Goal: Transaction & Acquisition: Book appointment/travel/reservation

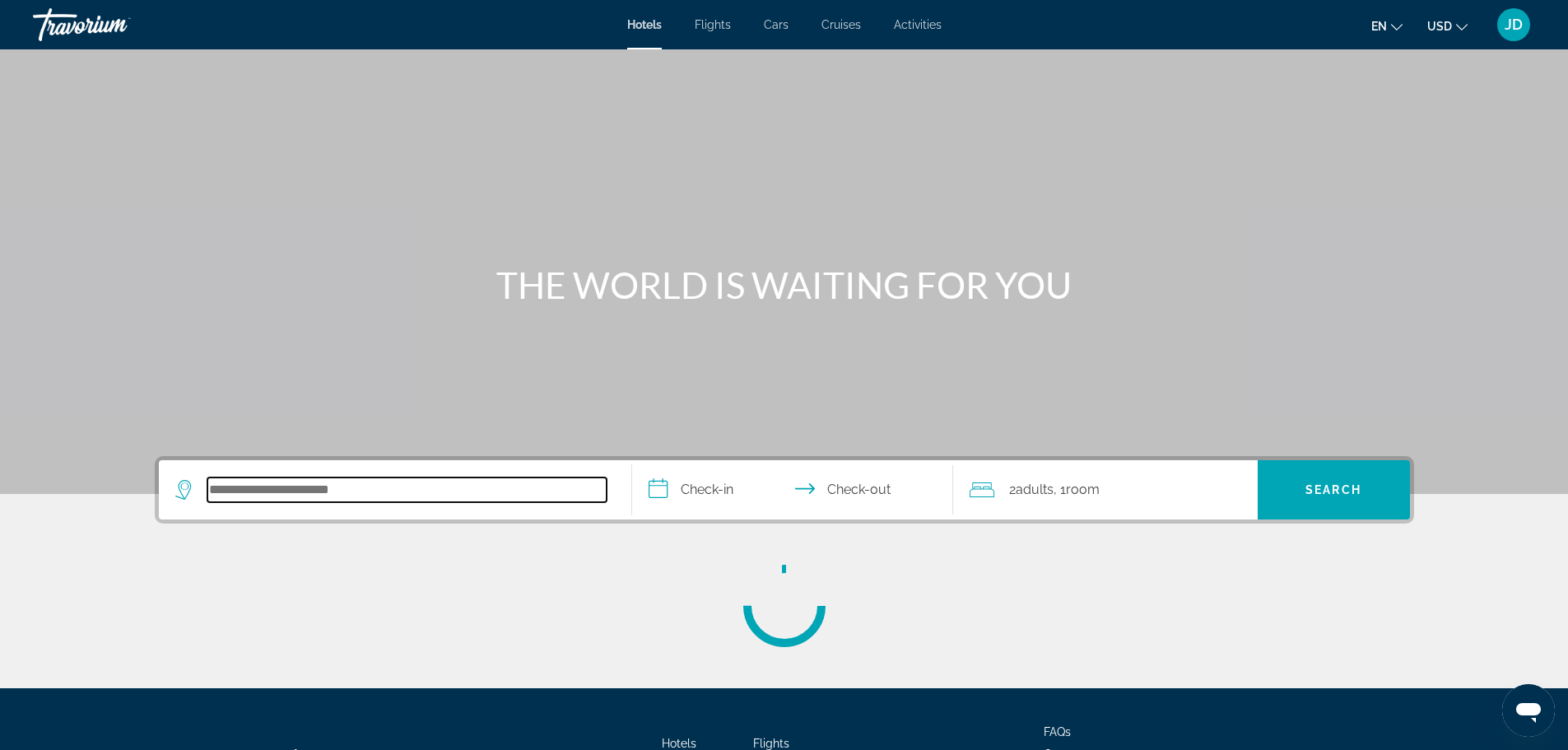
click at [277, 496] on input "Search hotel destination" at bounding box center [407, 490] width 399 height 24
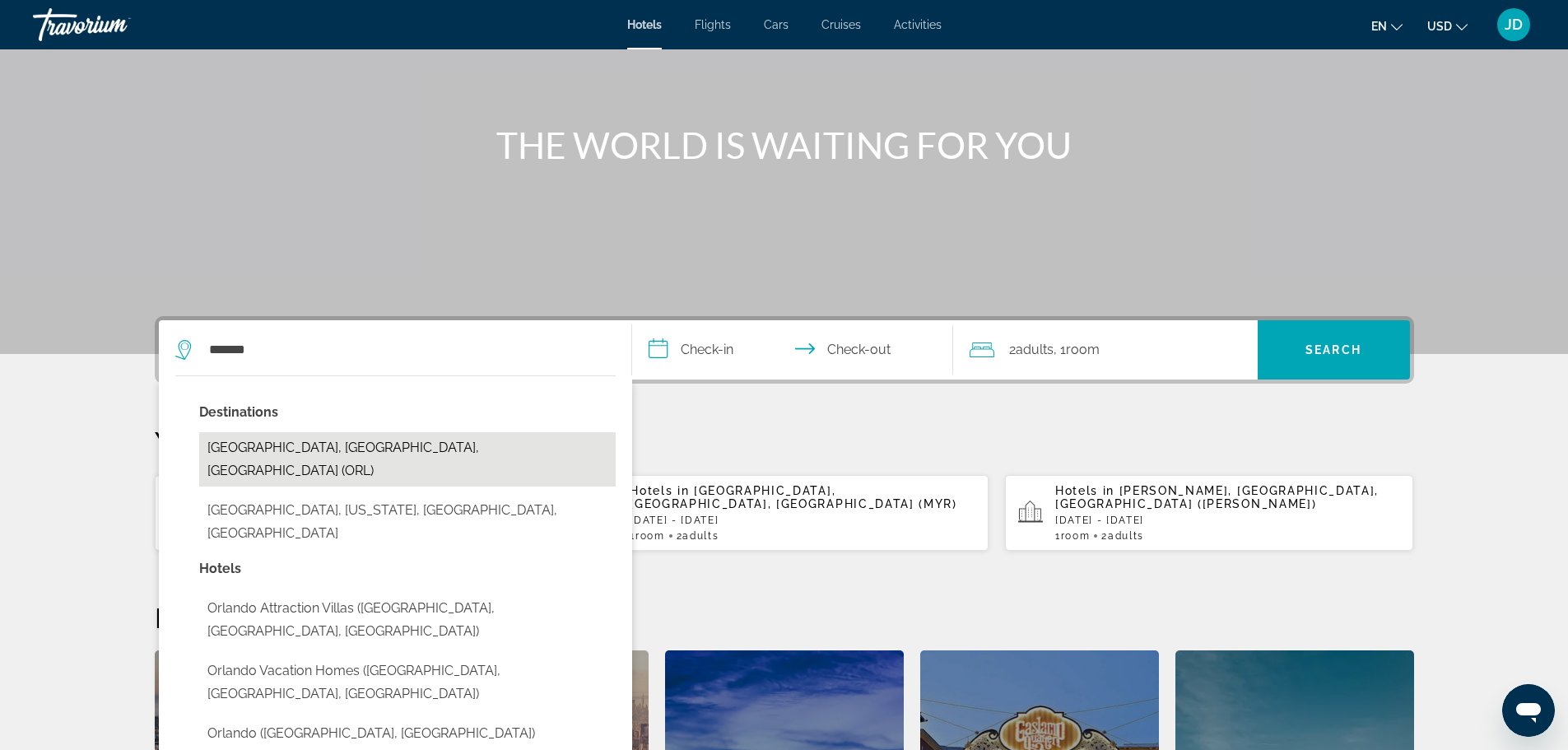
click at [243, 452] on button "[GEOGRAPHIC_DATA], [GEOGRAPHIC_DATA], [GEOGRAPHIC_DATA] (ORL)" at bounding box center [408, 459] width 416 height 54
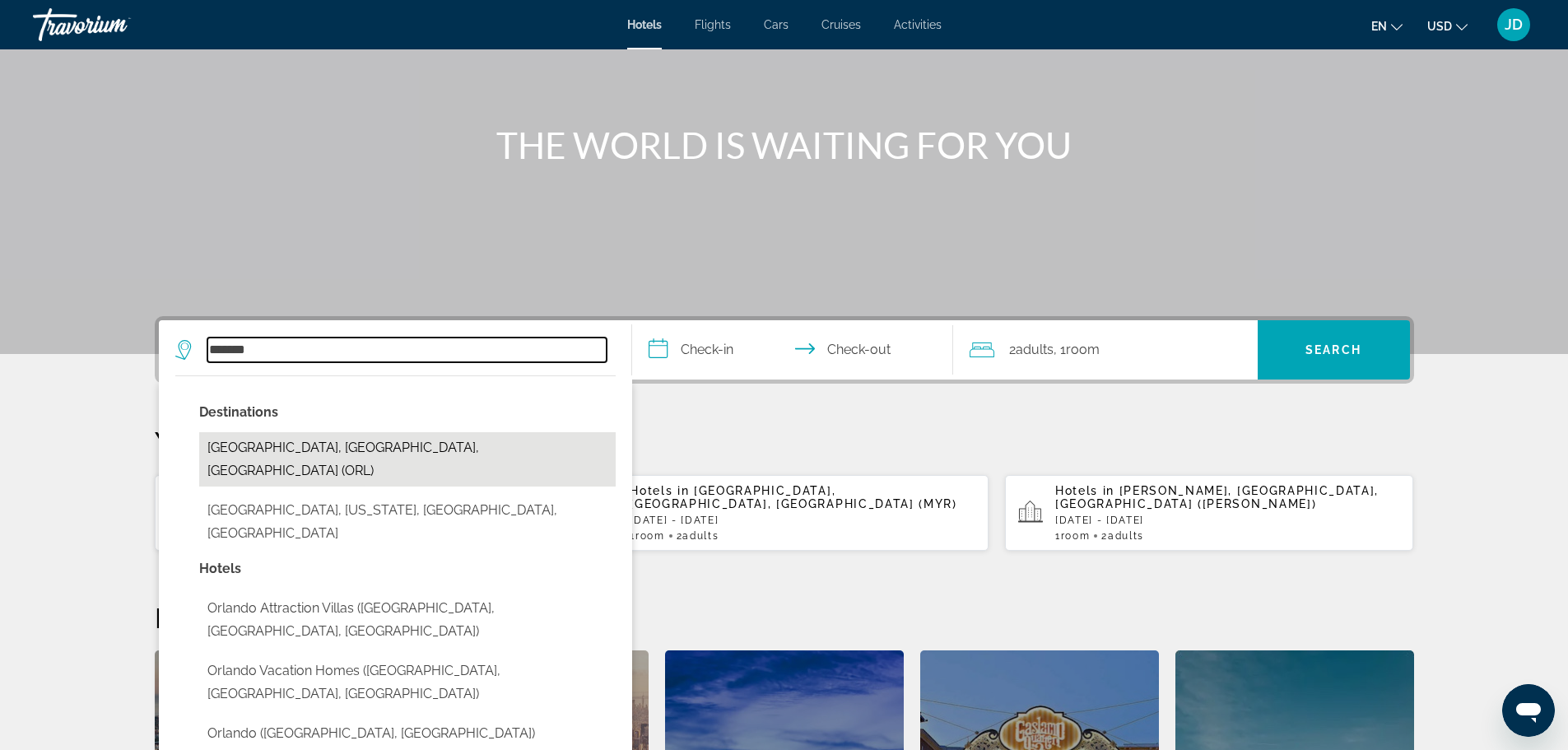
type input "**********"
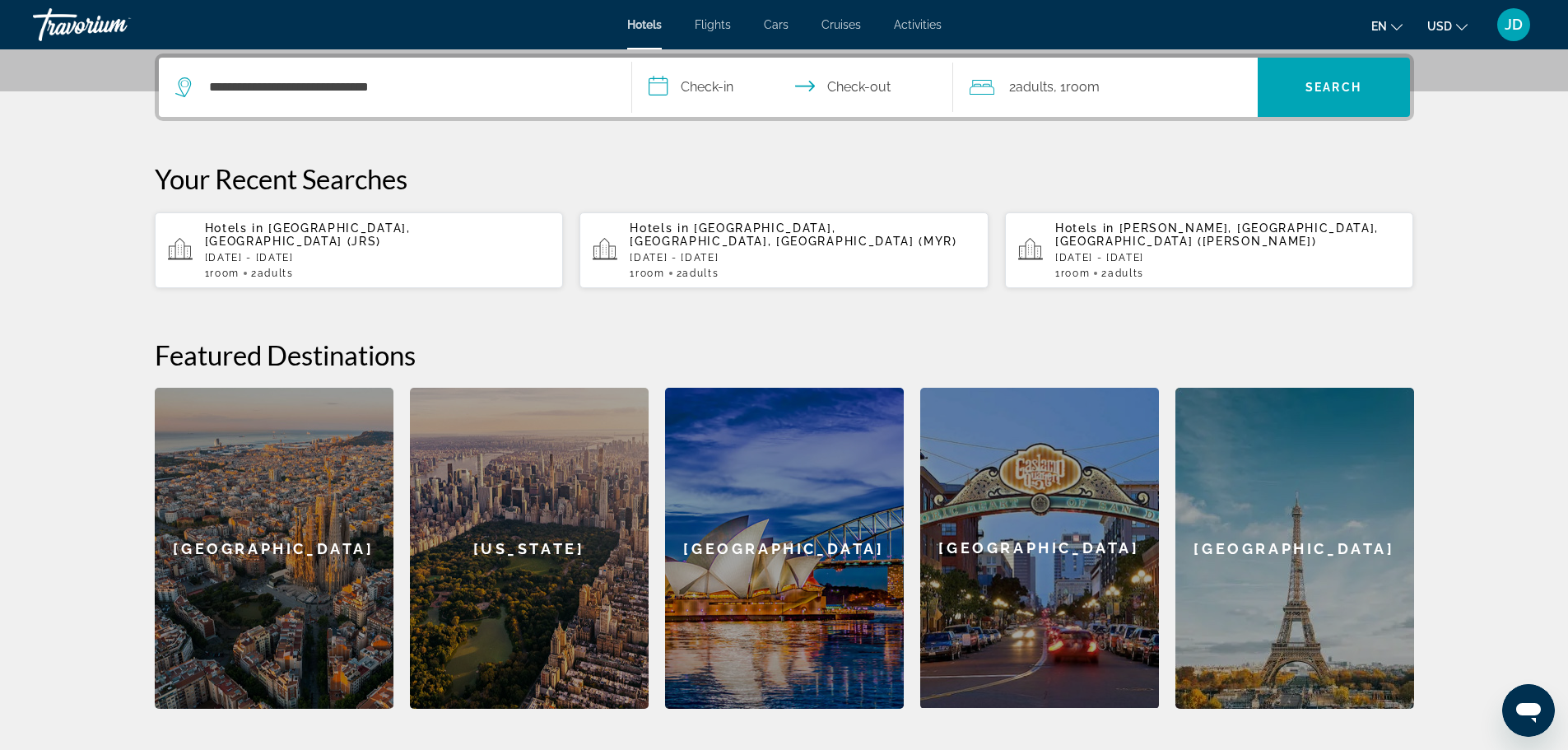
click at [721, 85] on input "**********" at bounding box center [796, 90] width 328 height 64
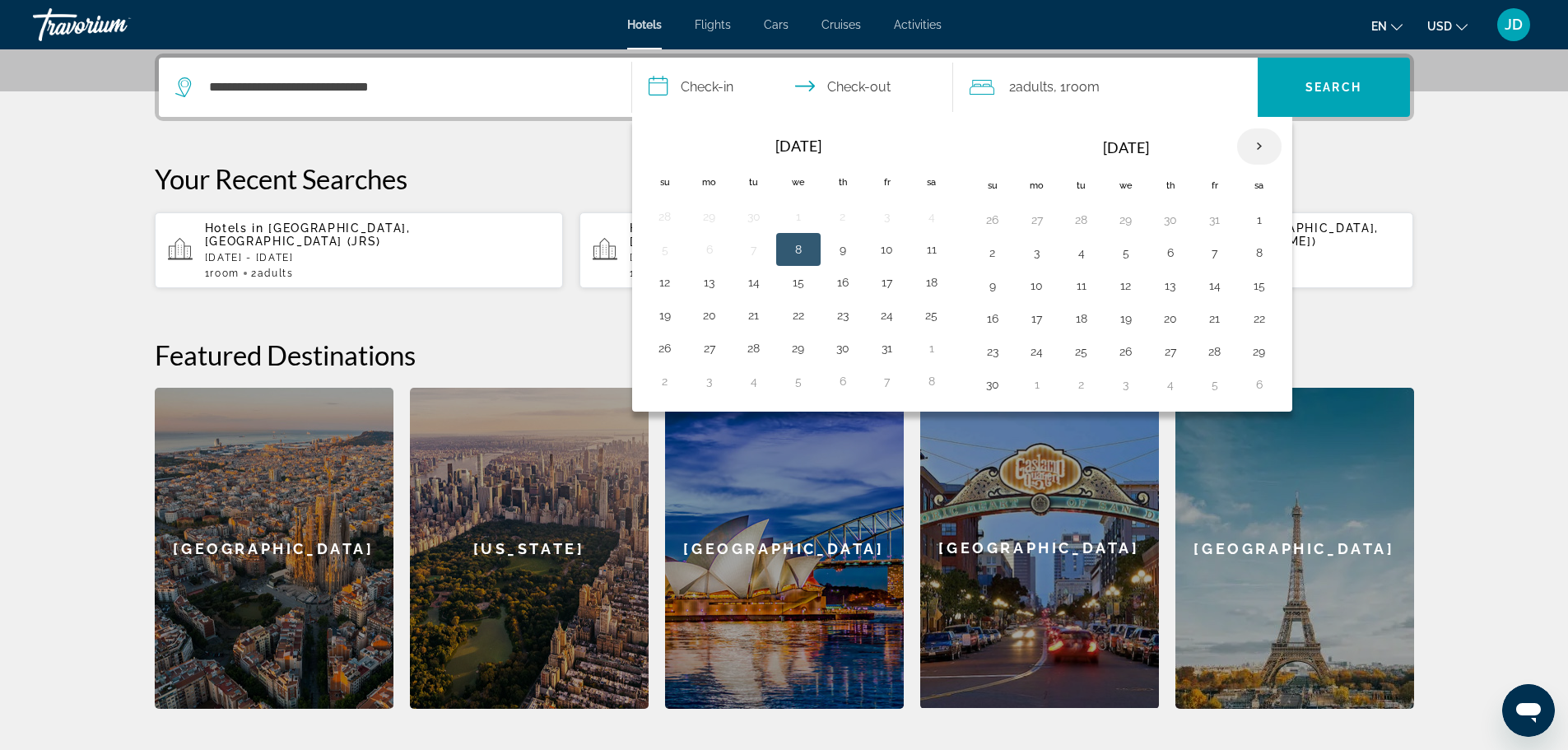
click at [1255, 145] on th "Next month" at bounding box center [1260, 146] width 44 height 37
click at [756, 257] on button "3" at bounding box center [754, 253] width 26 height 23
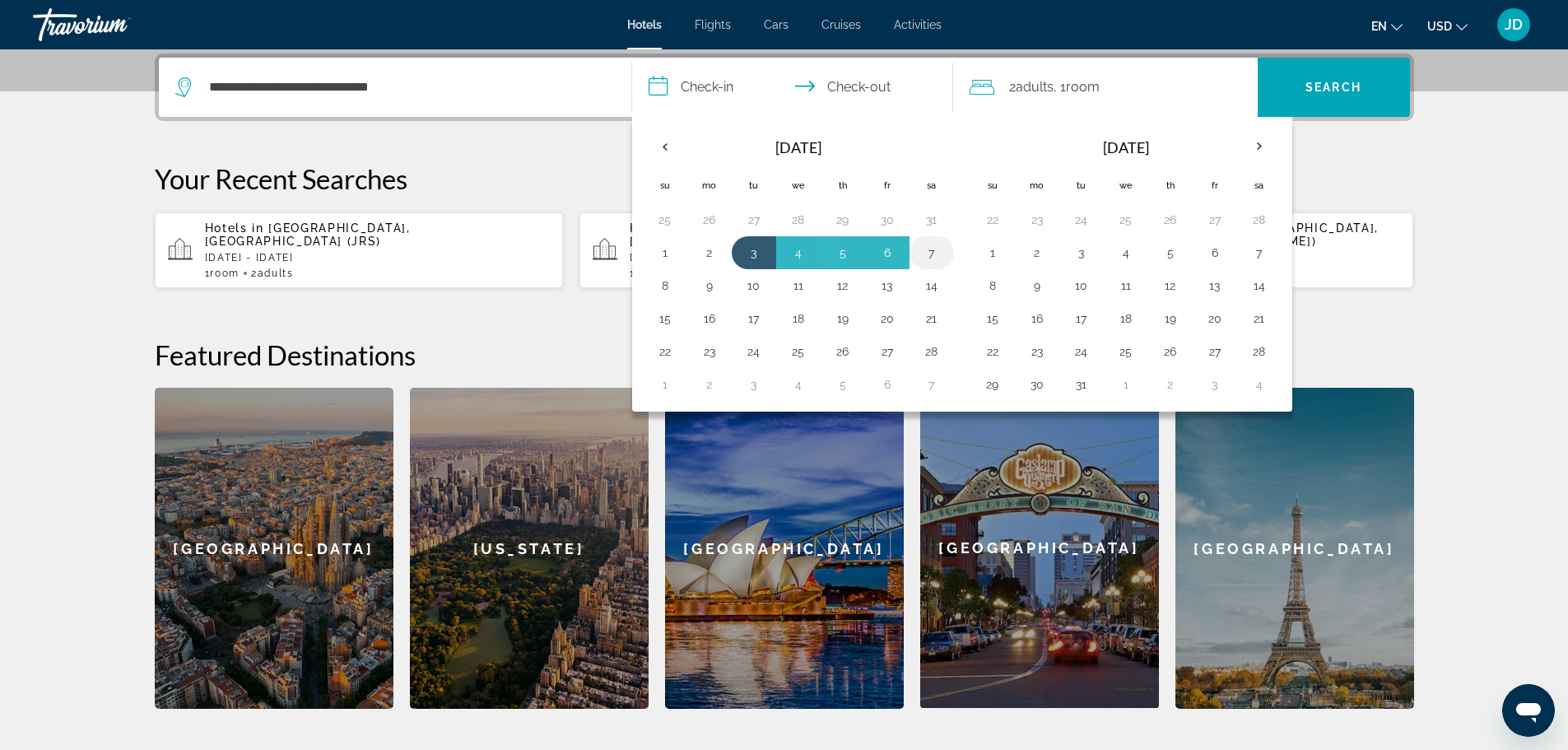
click at [923, 256] on button "7" at bounding box center [932, 253] width 26 height 23
type input "**********"
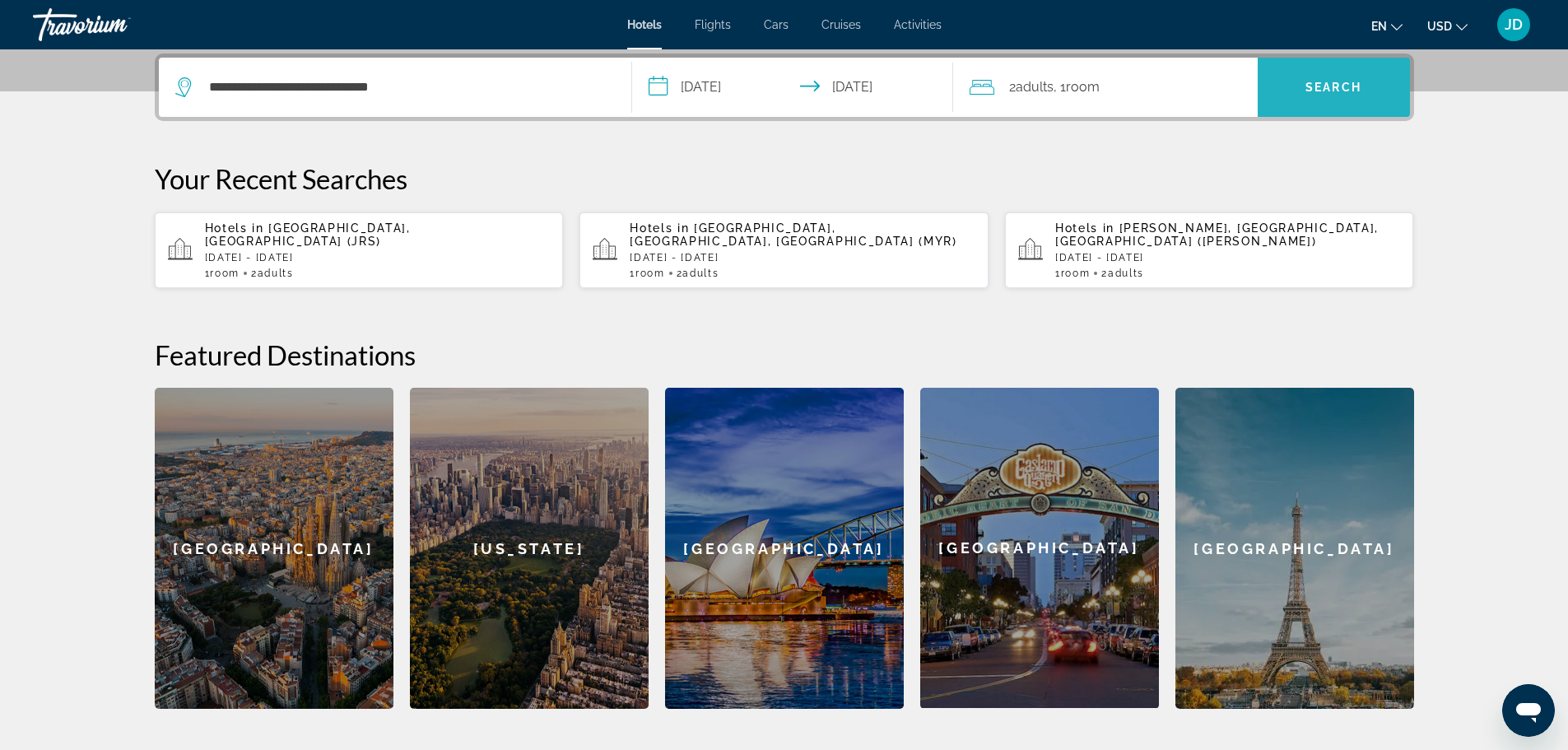
click at [1306, 85] on span "Search" at bounding box center [1334, 87] width 56 height 13
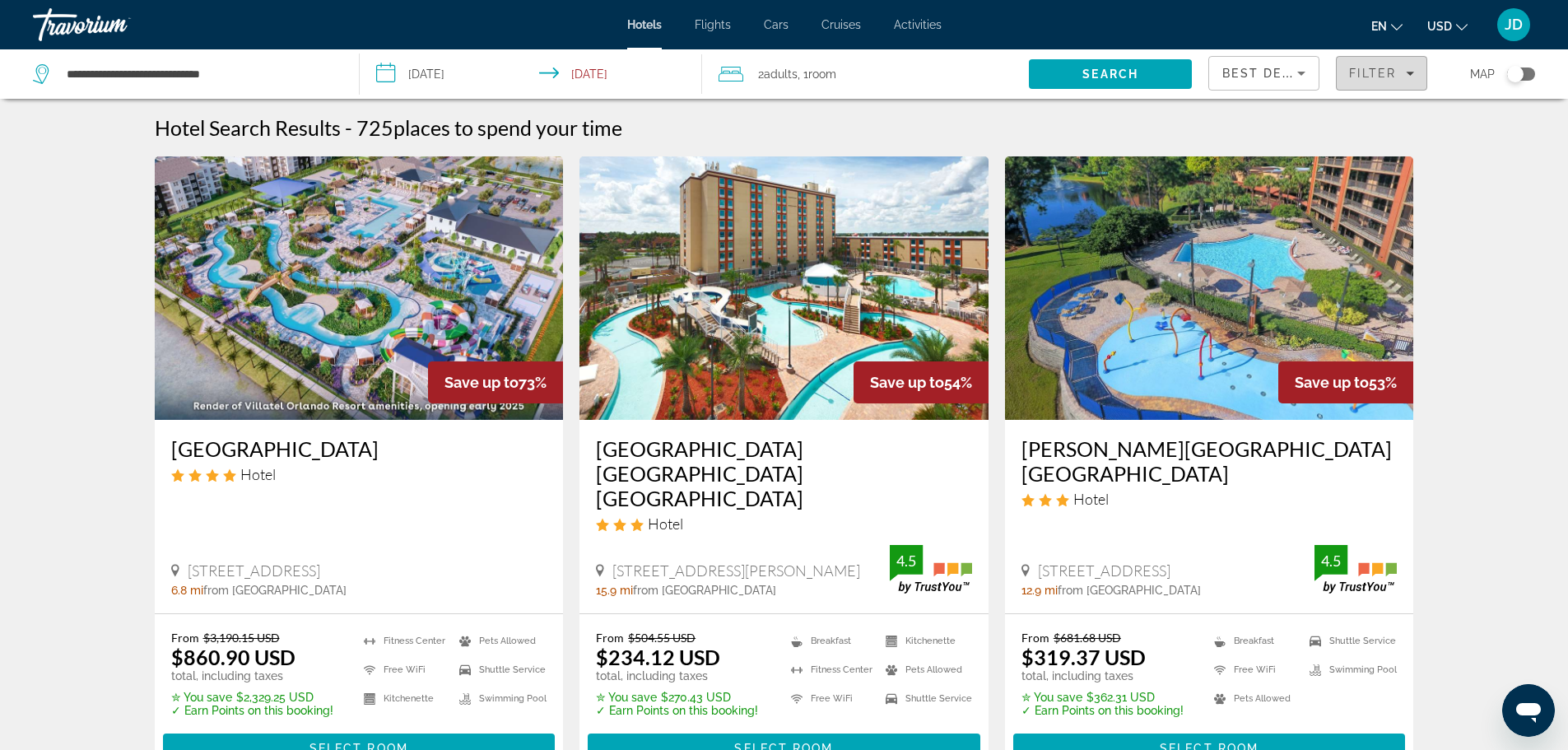
click at [1370, 74] on span "Filter" at bounding box center [1373, 73] width 47 height 13
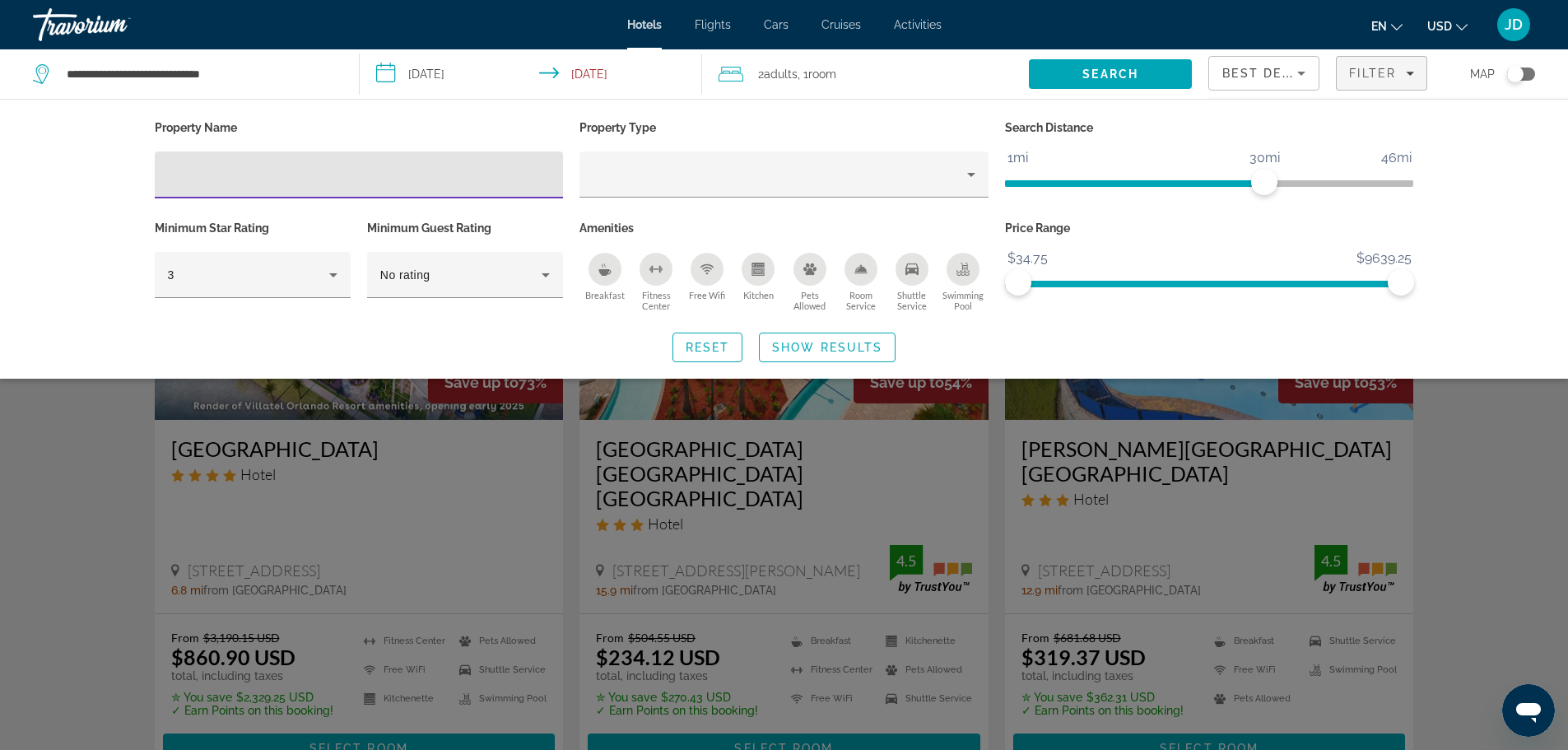
click at [313, 168] on input "Hotel Filters" at bounding box center [359, 175] width 382 height 20
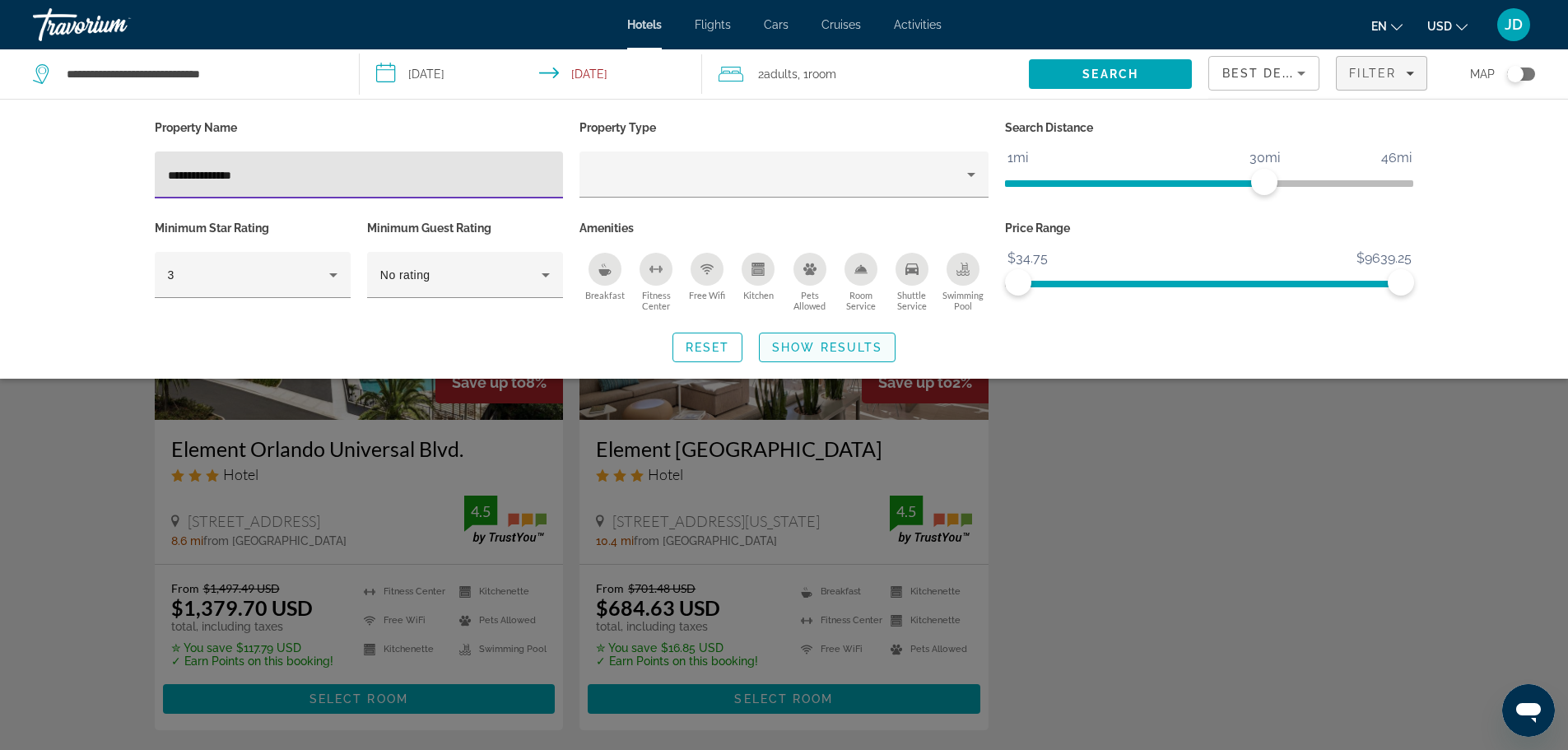
type input "**********"
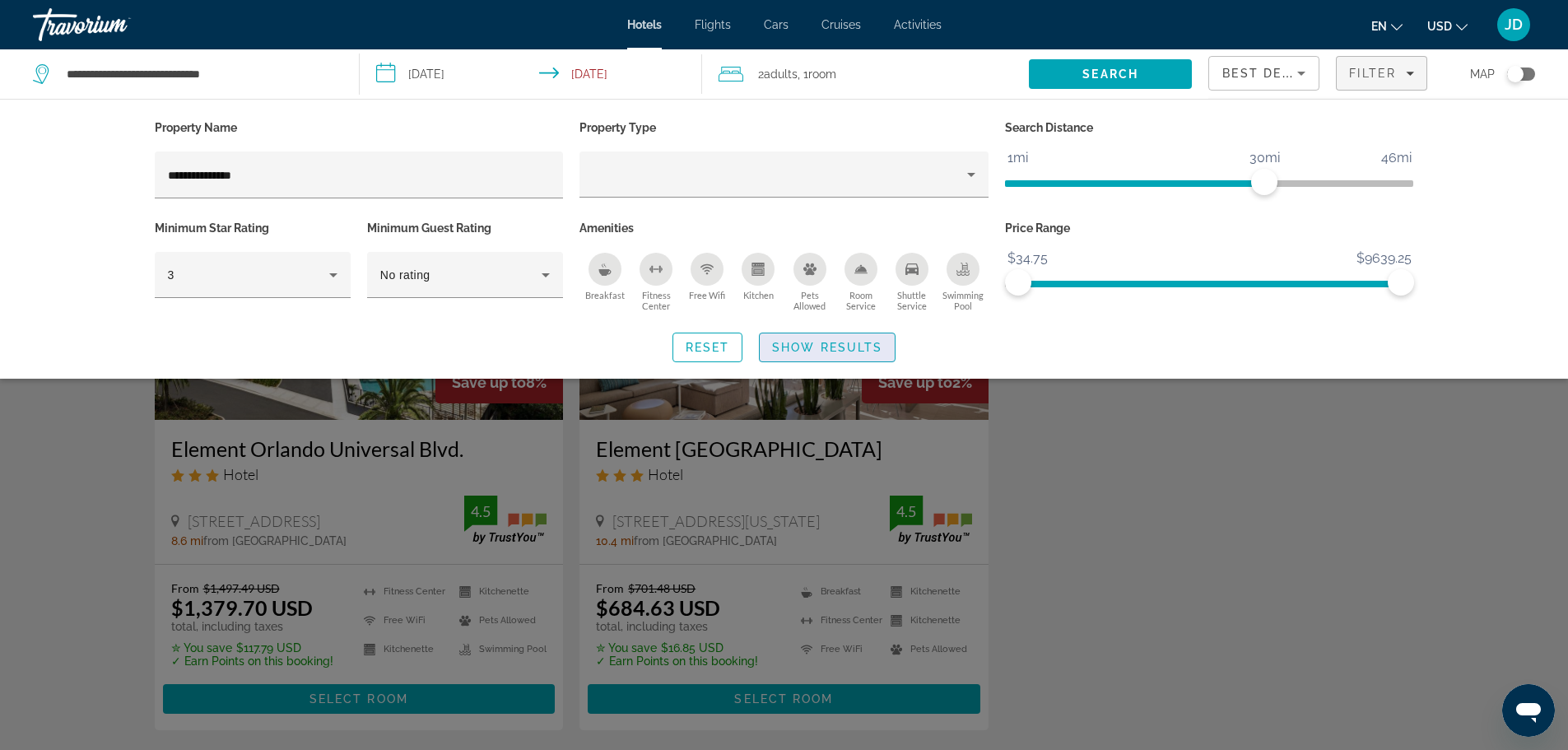
click at [795, 347] on span "Show Results" at bounding box center [828, 347] width 111 height 13
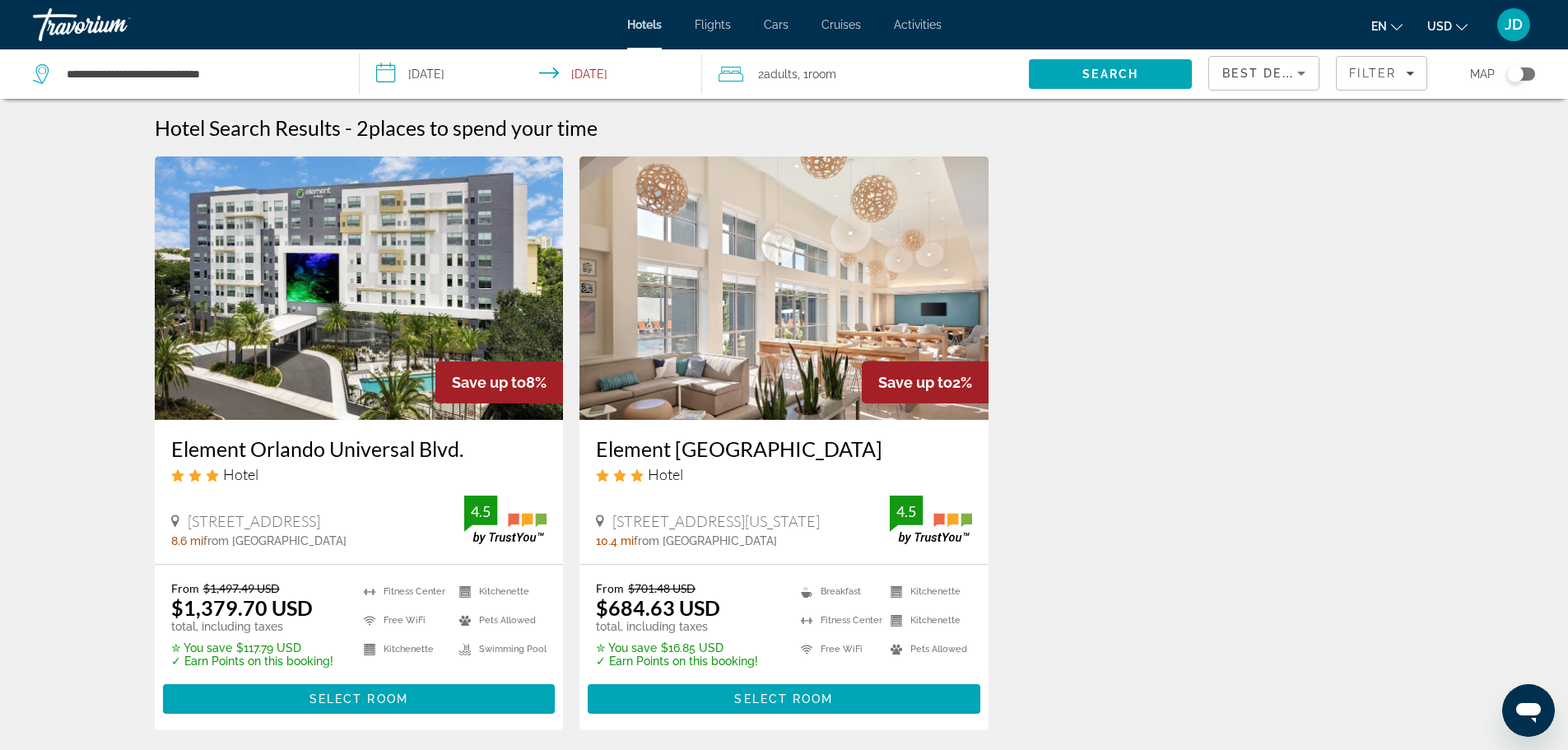
click at [811, 313] on img "Main content" at bounding box center [784, 288] width 409 height 263
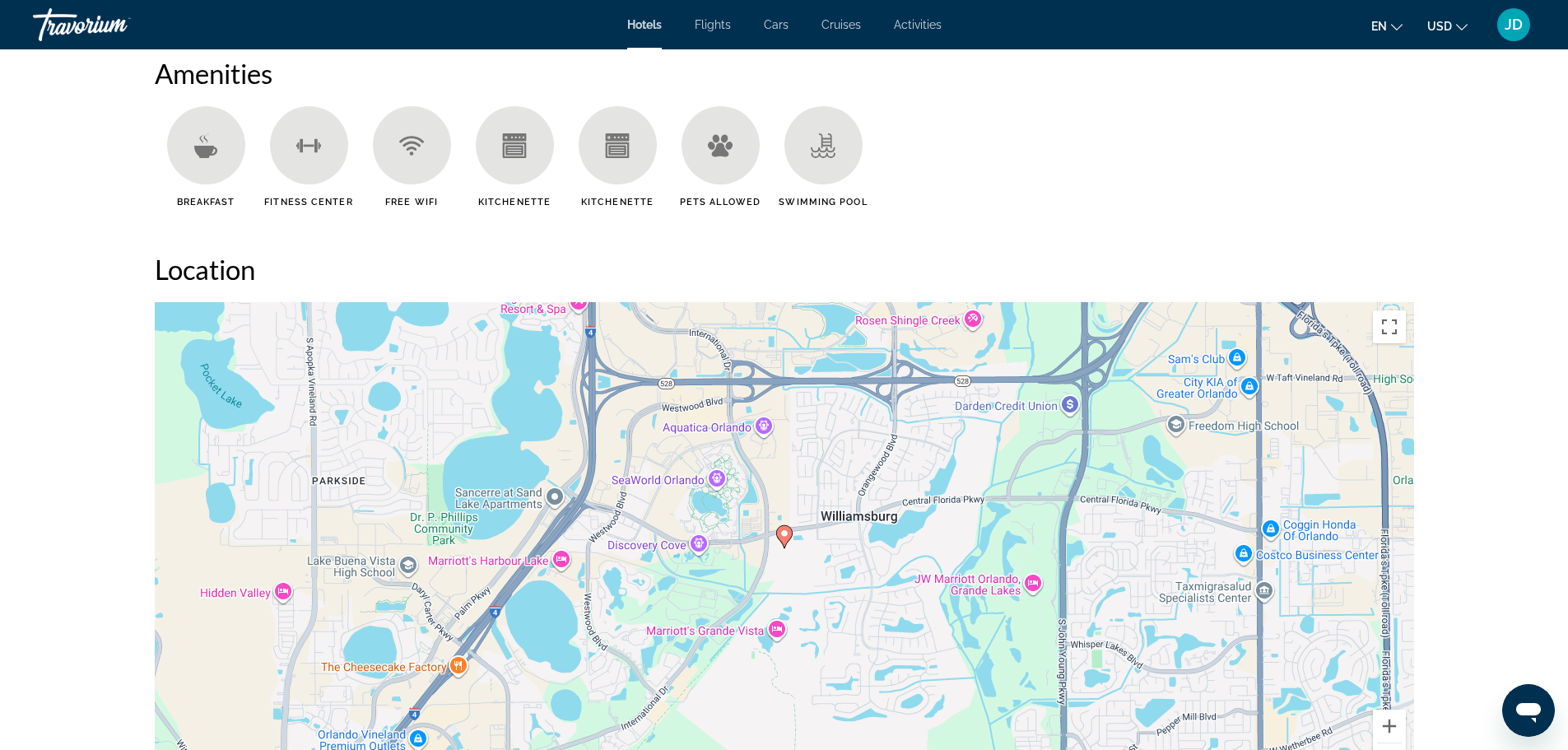
scroll to position [1400, 0]
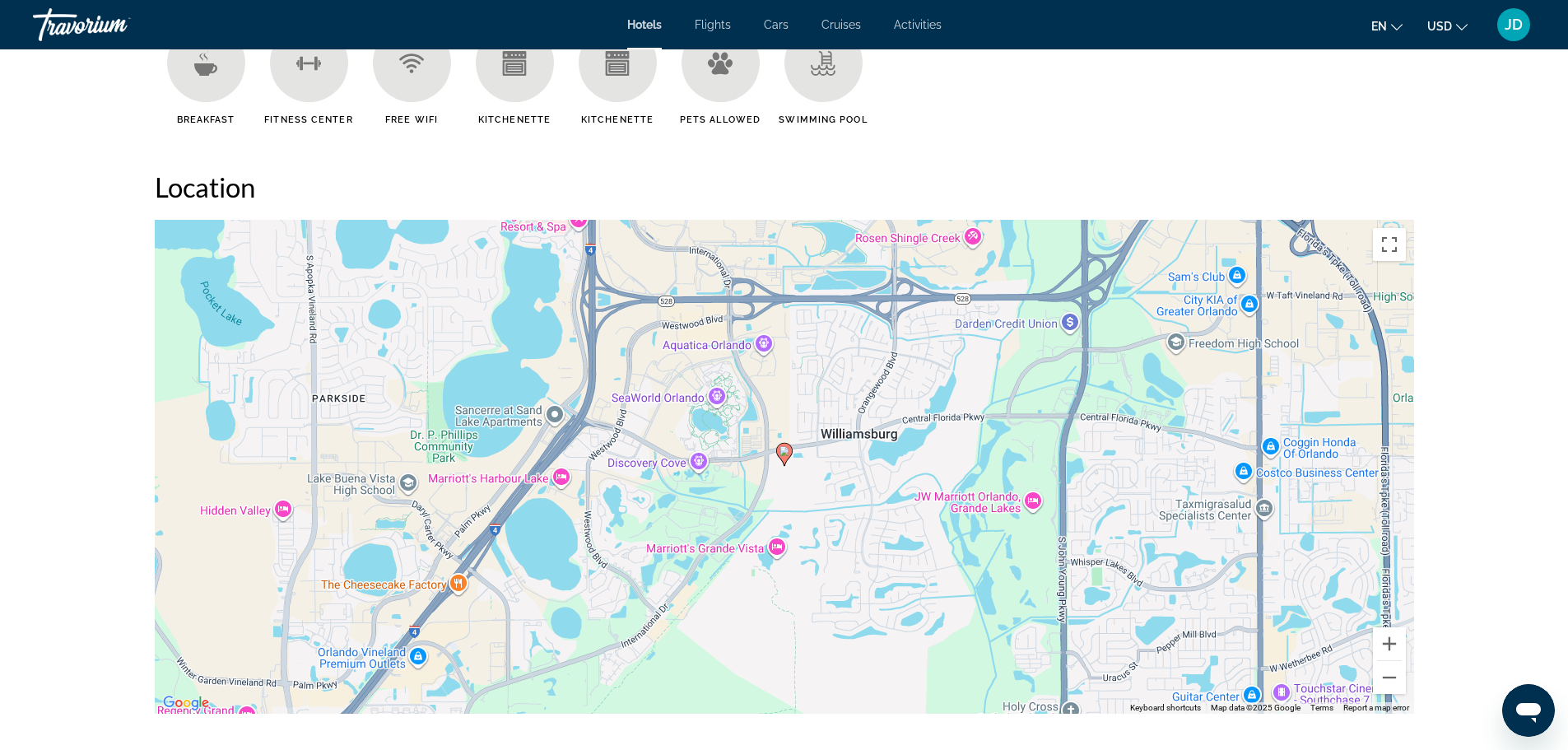
click at [787, 456] on image "Main content" at bounding box center [784, 450] width 10 height 10
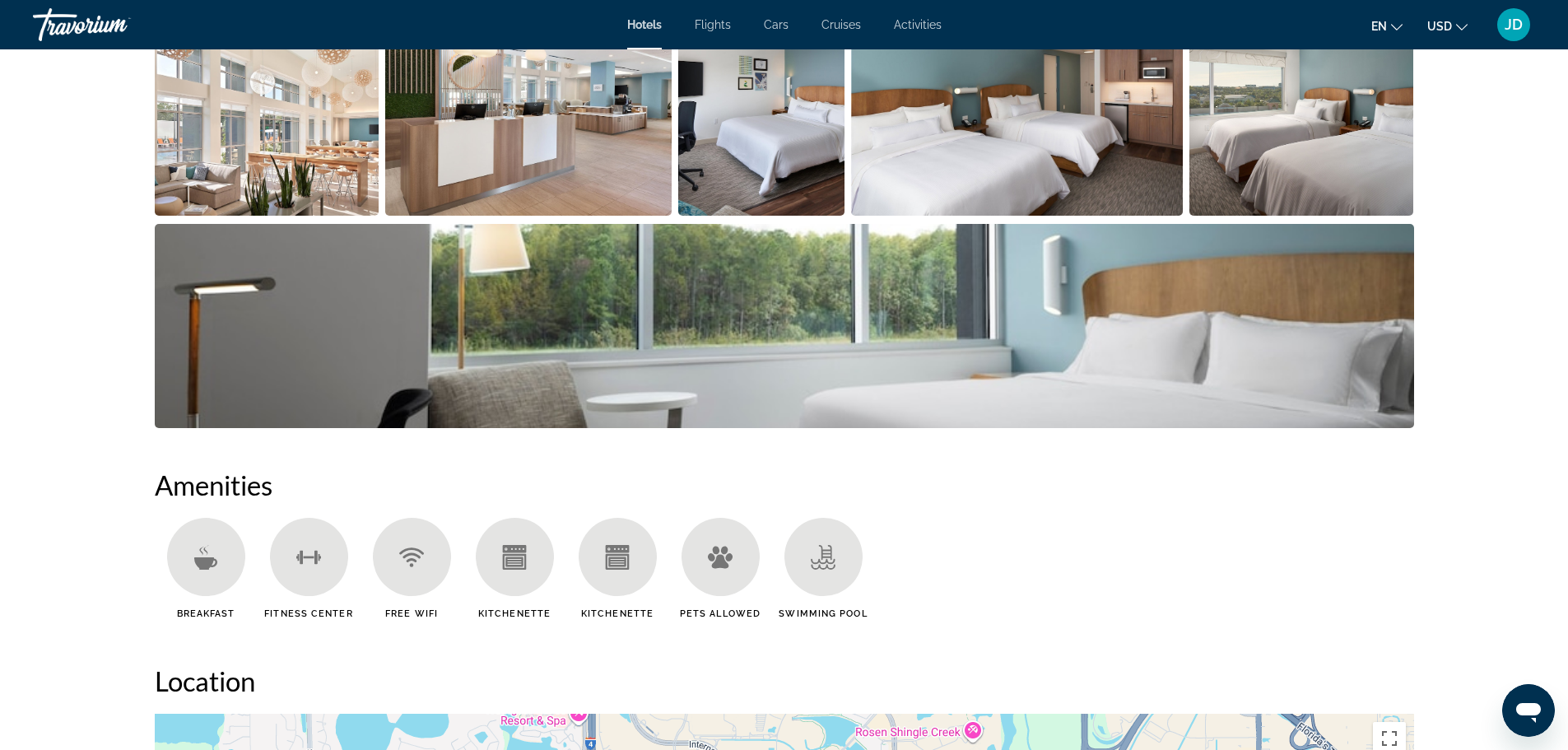
scroll to position [823, 0]
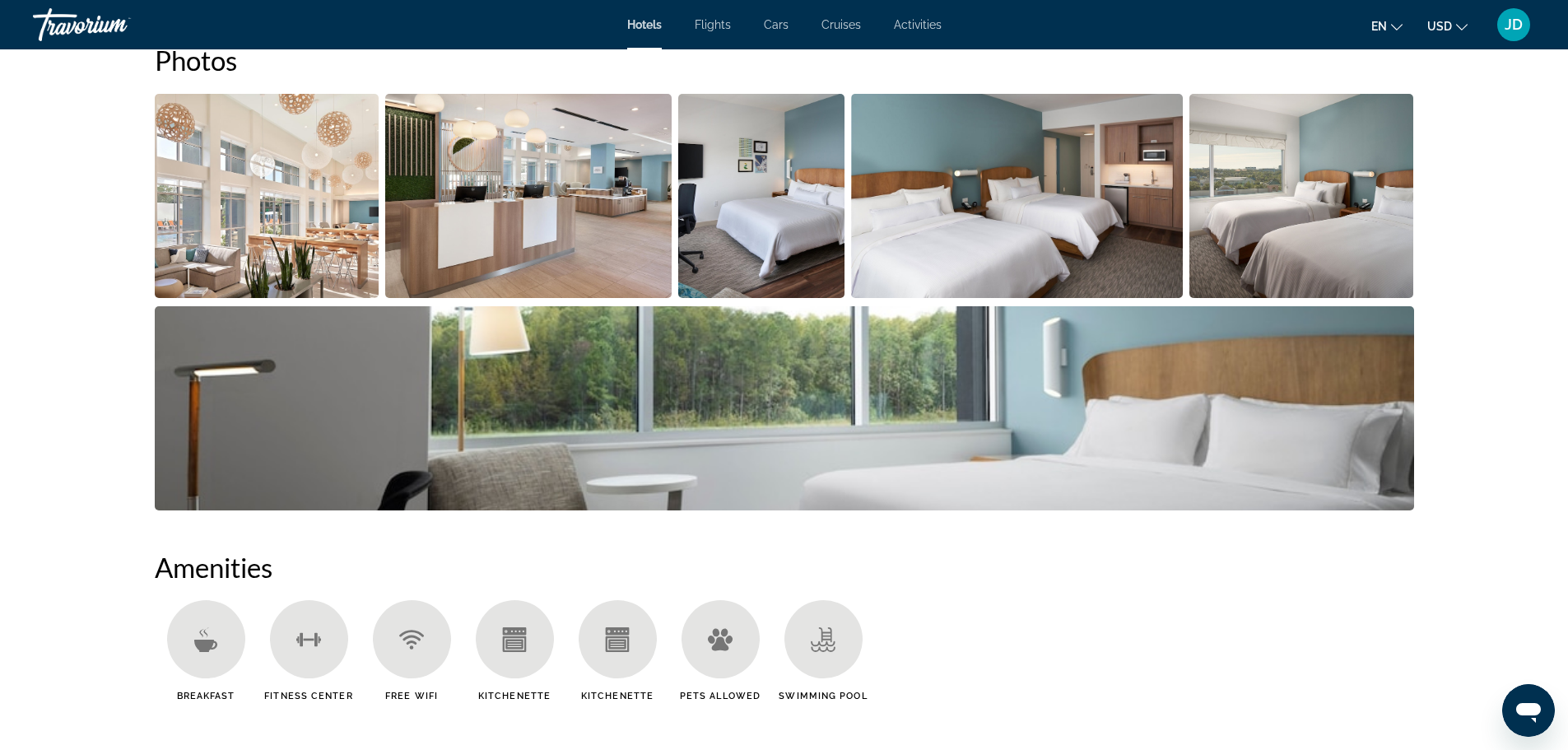
click at [243, 220] on img "Open full-screen image slider" at bounding box center [267, 196] width 225 height 204
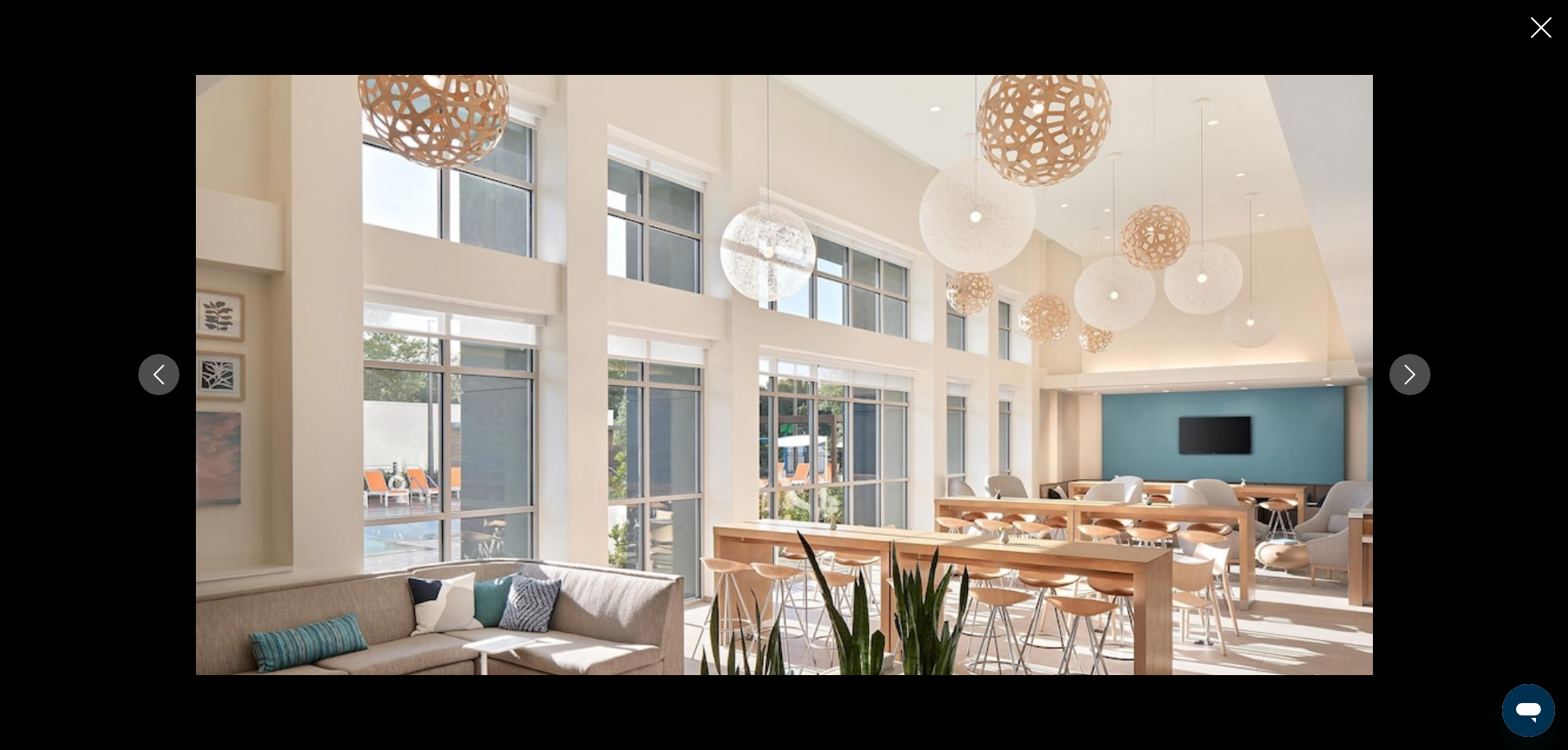
click at [1416, 382] on icon "Next image" at bounding box center [1410, 375] width 20 height 20
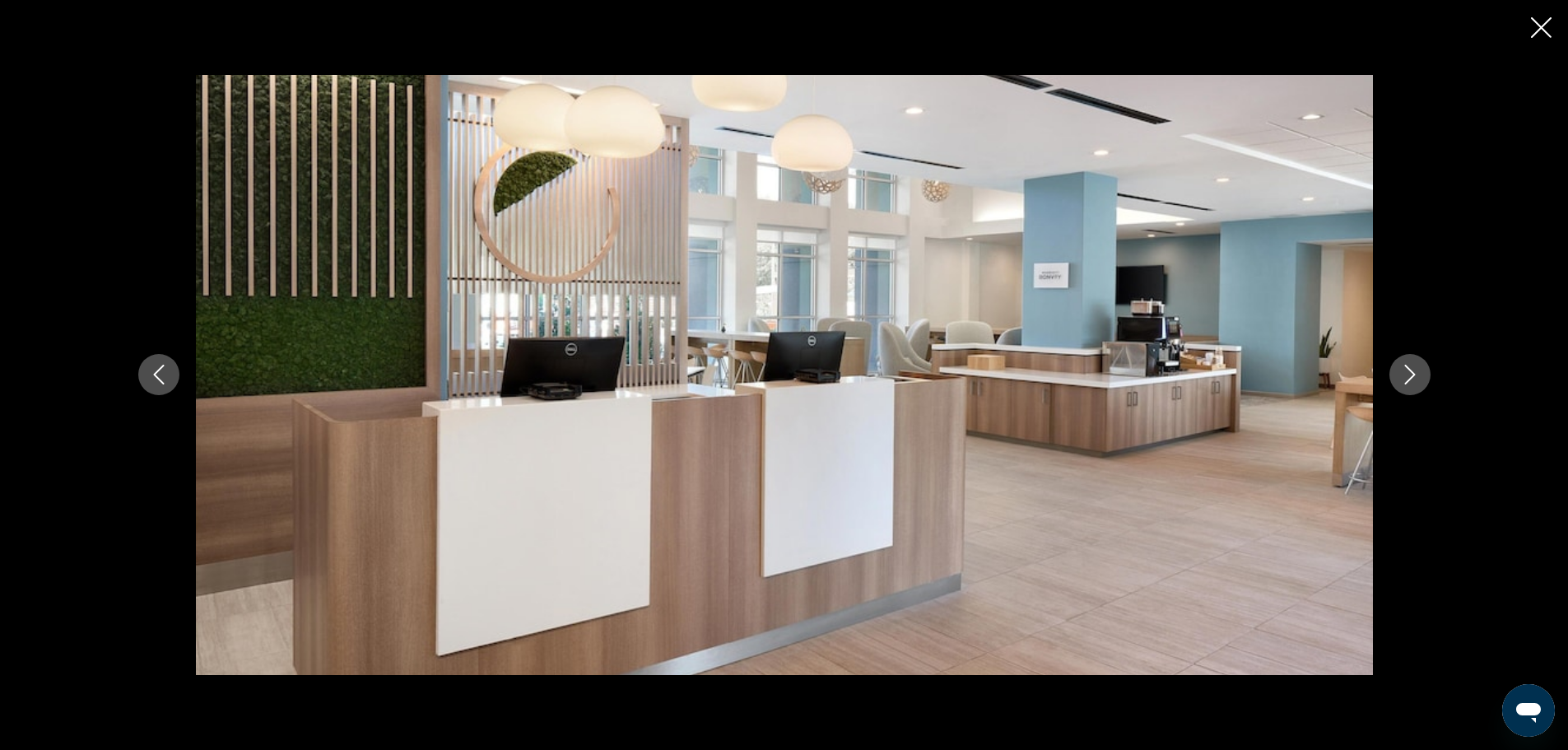
click at [1416, 382] on icon "Next image" at bounding box center [1410, 375] width 20 height 20
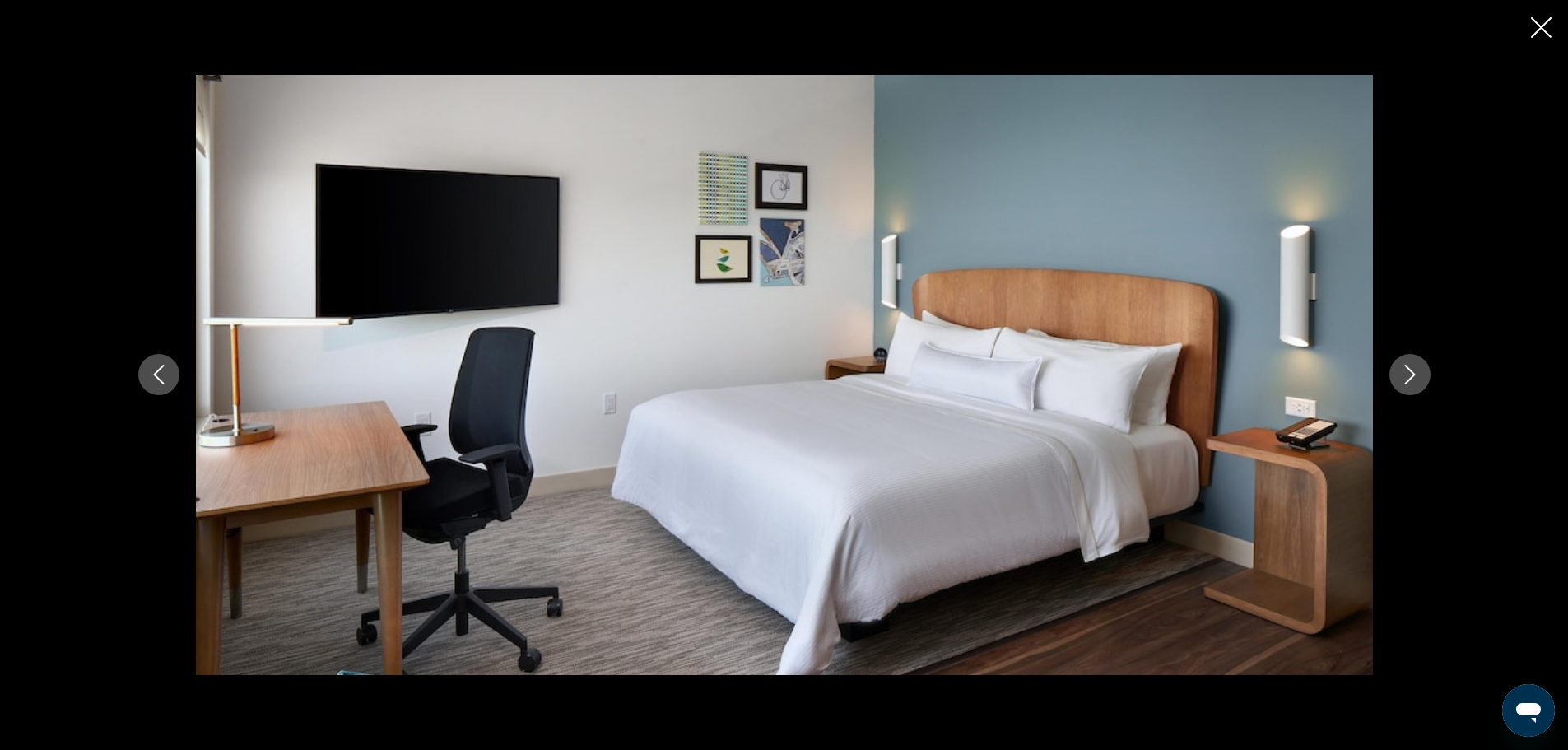
click at [1416, 382] on icon "Next image" at bounding box center [1410, 375] width 20 height 20
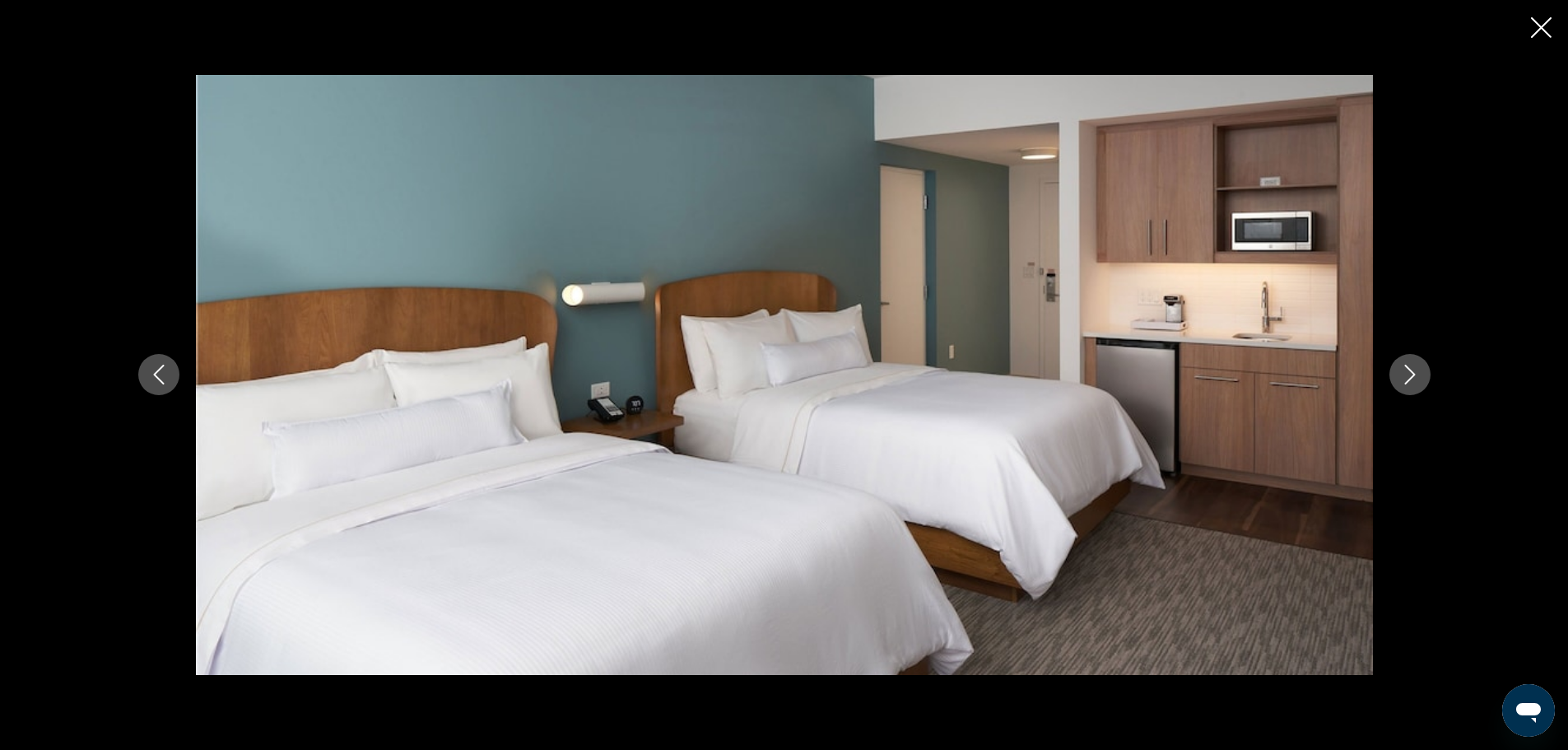
click at [158, 387] on button "Previous image" at bounding box center [159, 374] width 41 height 41
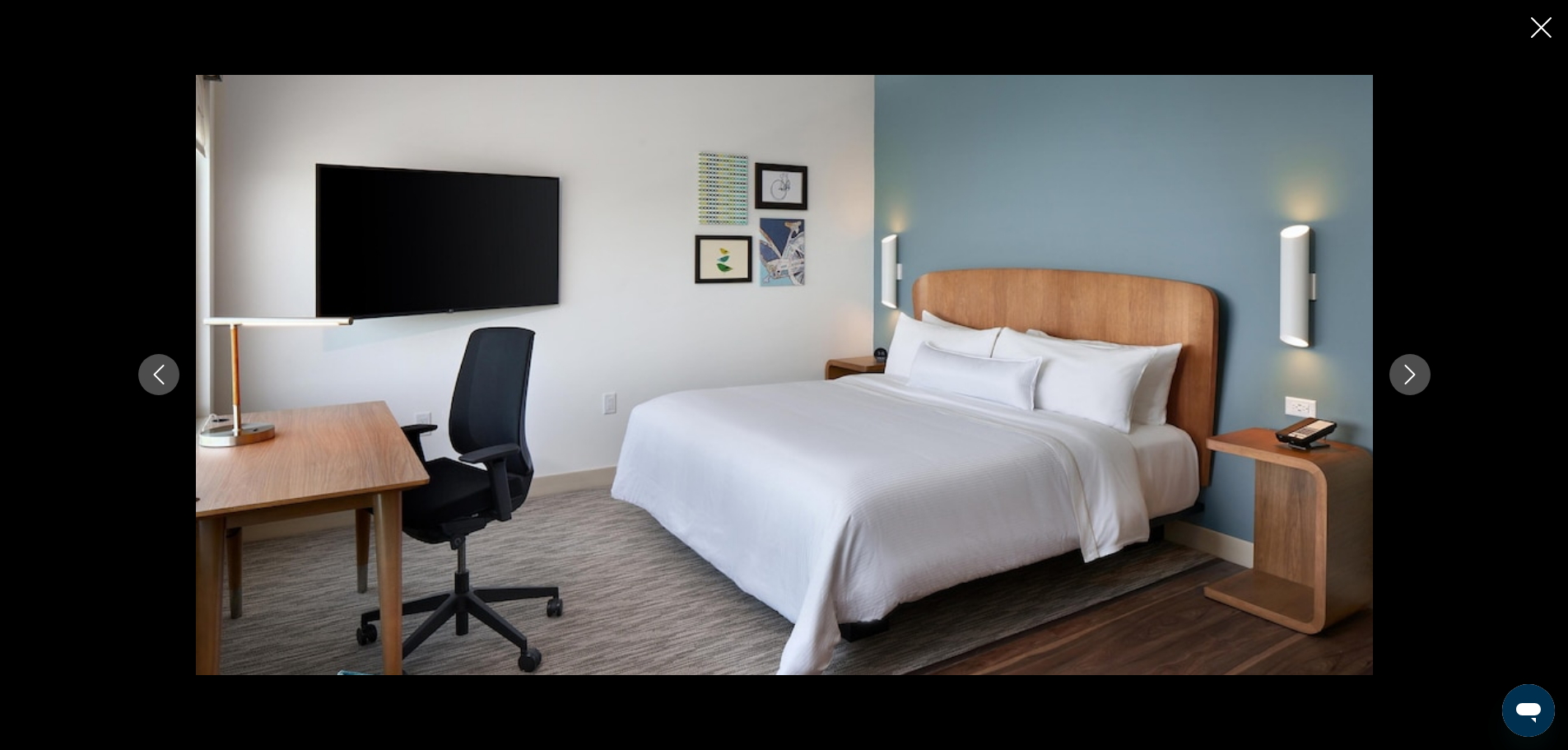
click at [1407, 383] on icon "Next image" at bounding box center [1410, 375] width 20 height 20
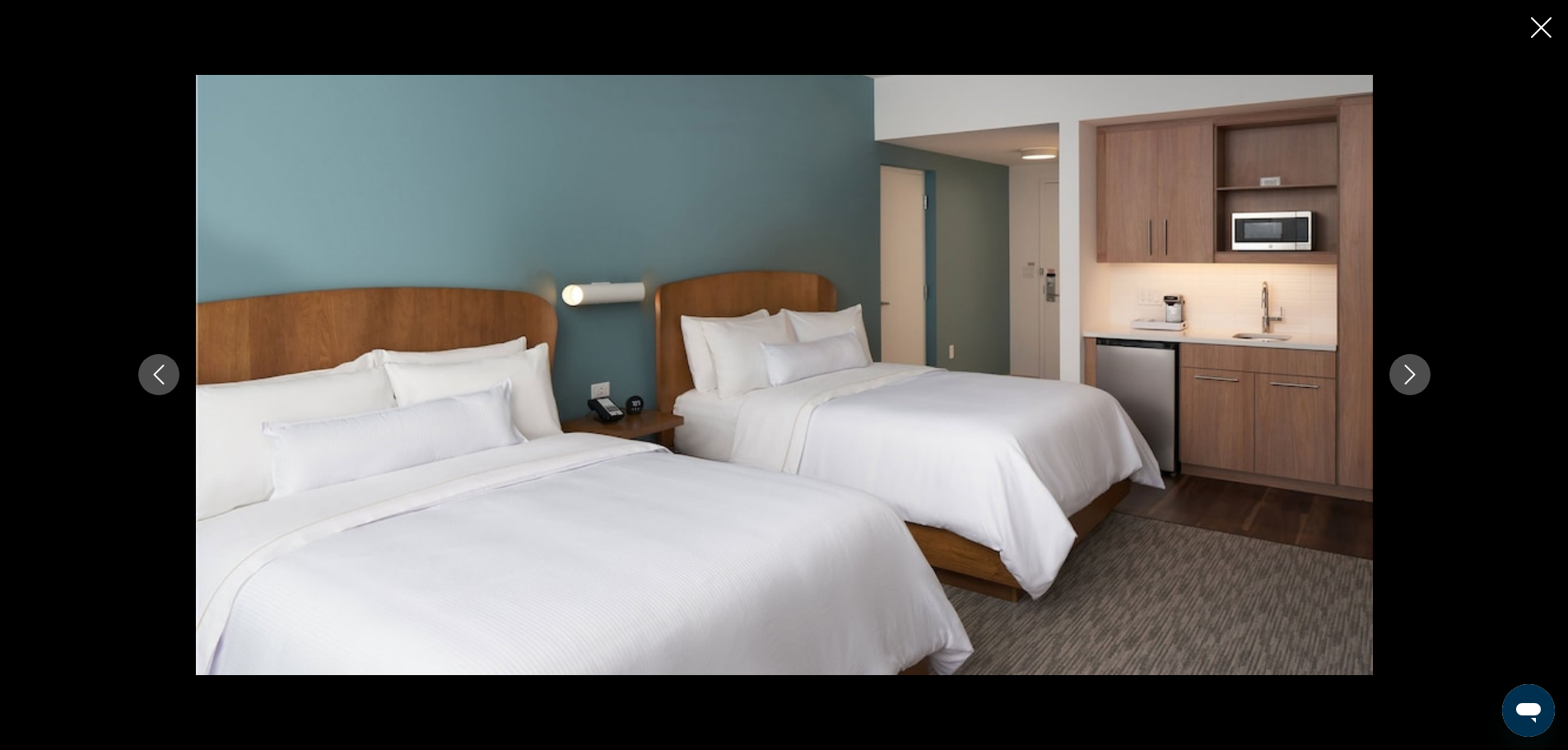
click at [1407, 383] on icon "Next image" at bounding box center [1410, 375] width 20 height 20
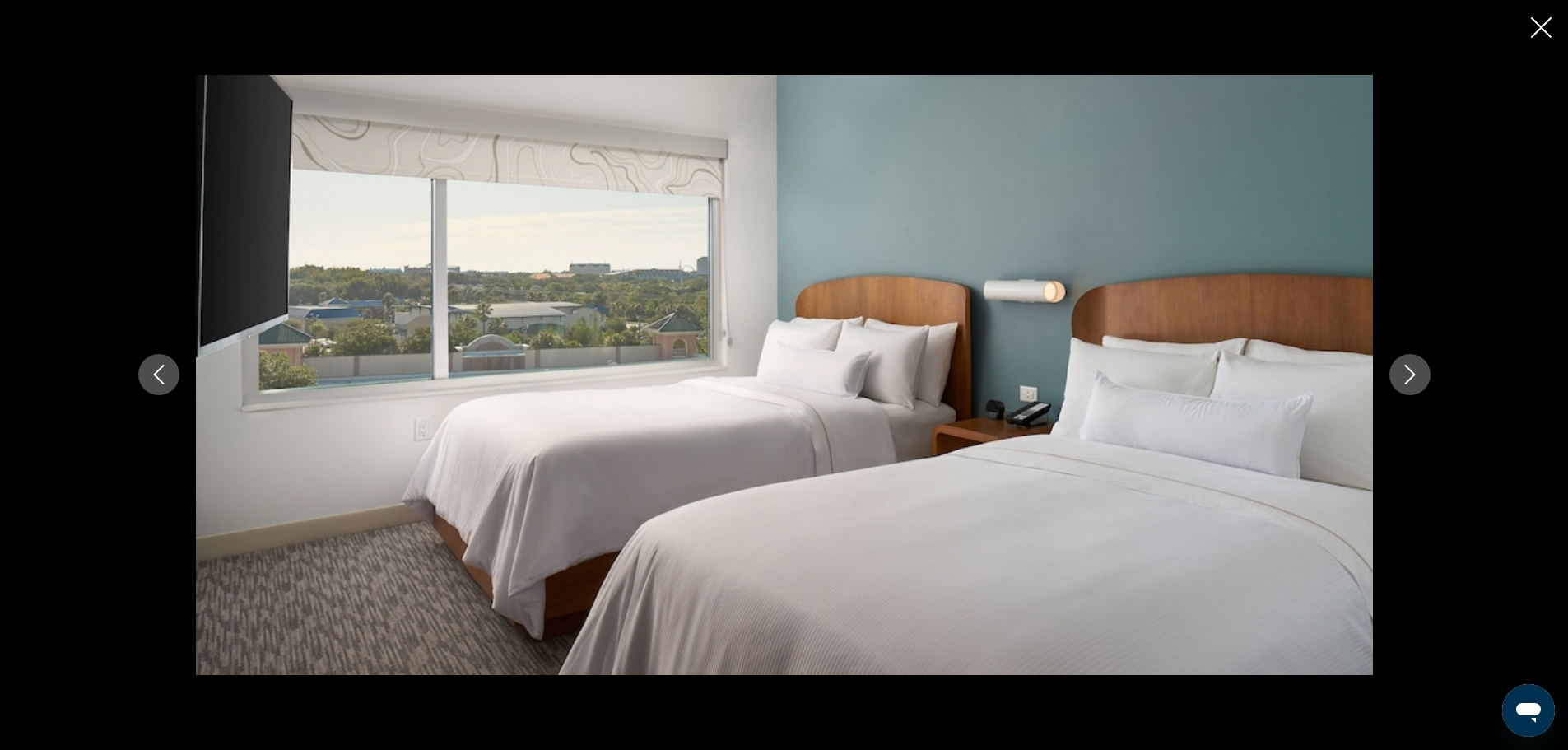
click at [1407, 383] on icon "Next image" at bounding box center [1410, 375] width 20 height 20
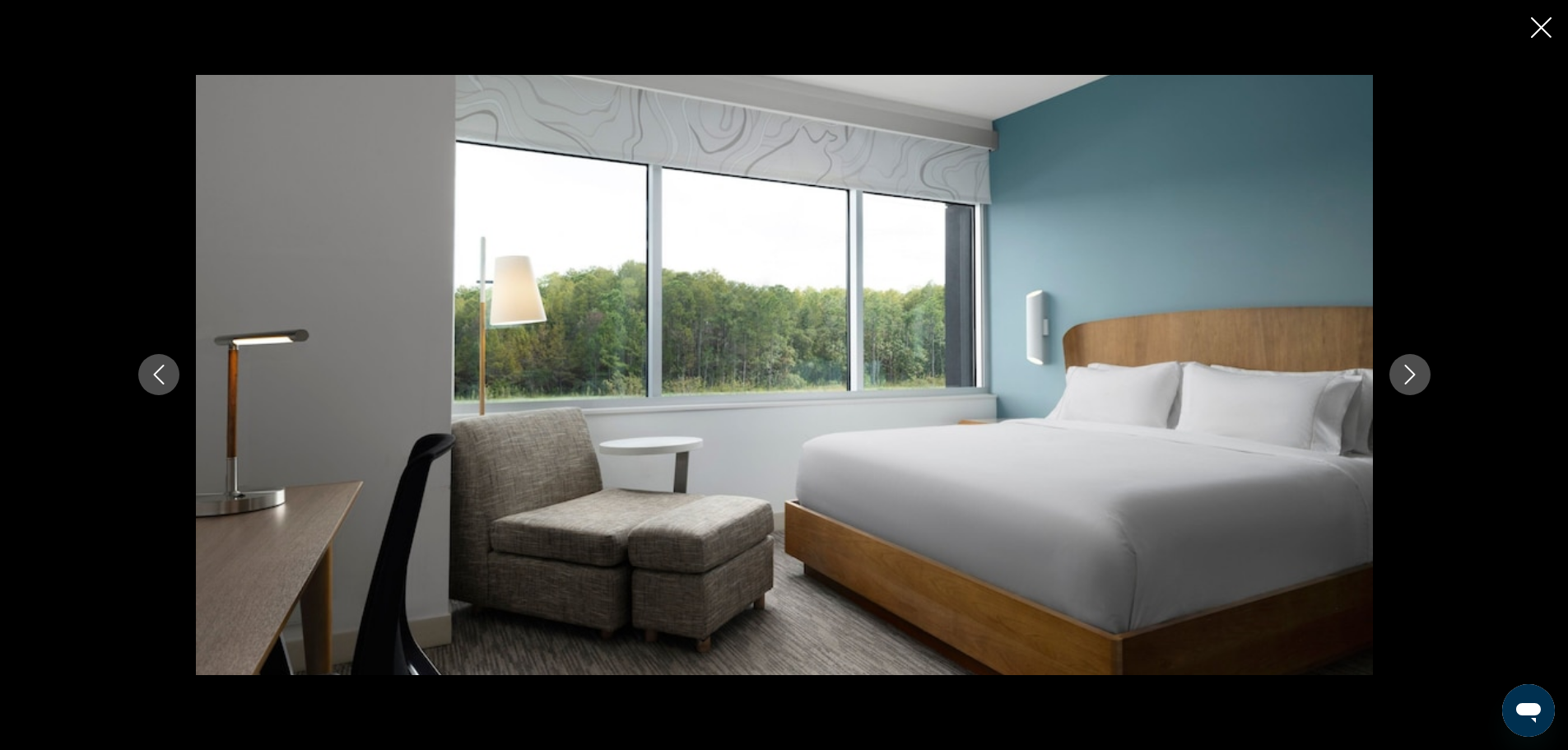
click at [1407, 383] on icon "Next image" at bounding box center [1410, 375] width 20 height 20
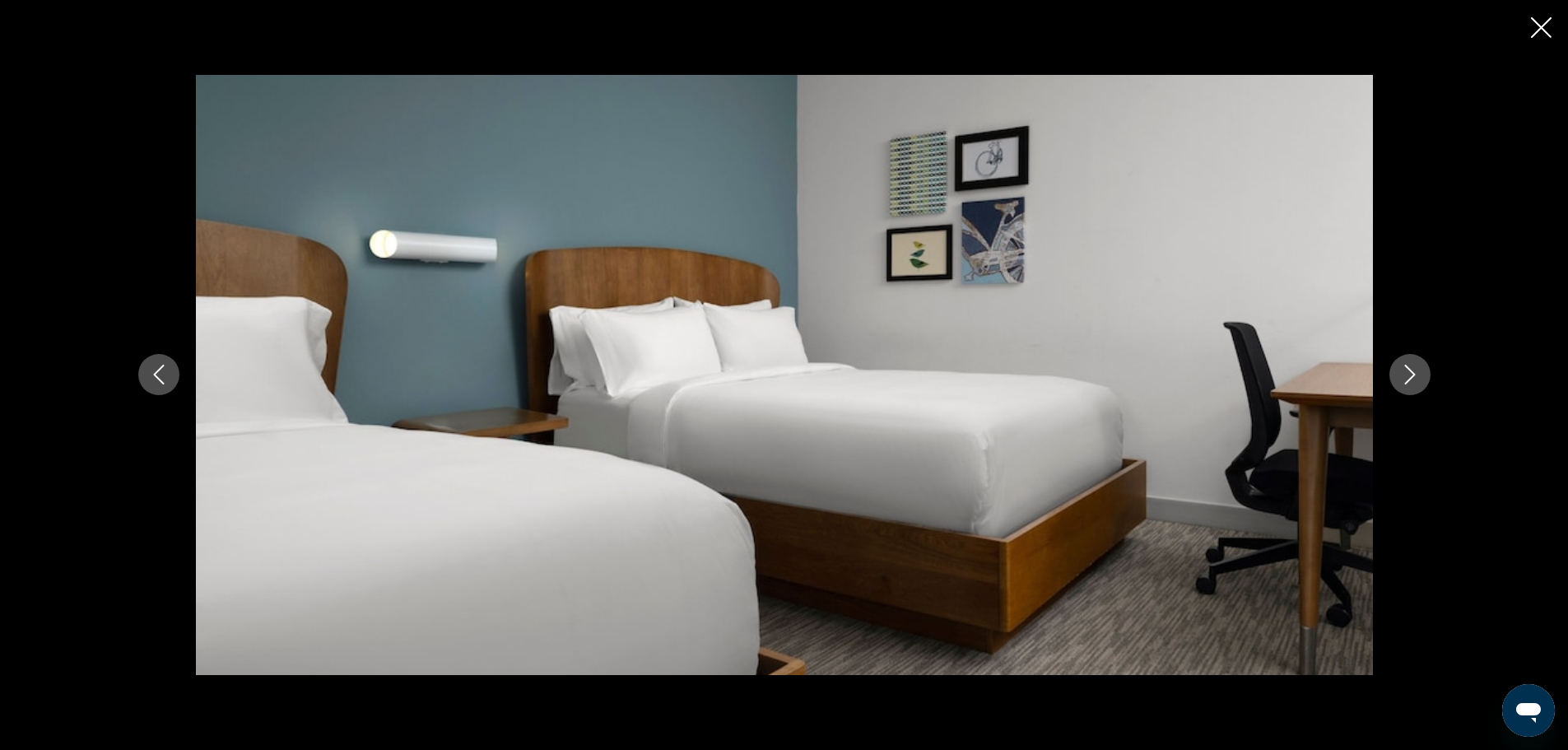
click at [1407, 383] on icon "Next image" at bounding box center [1410, 375] width 20 height 20
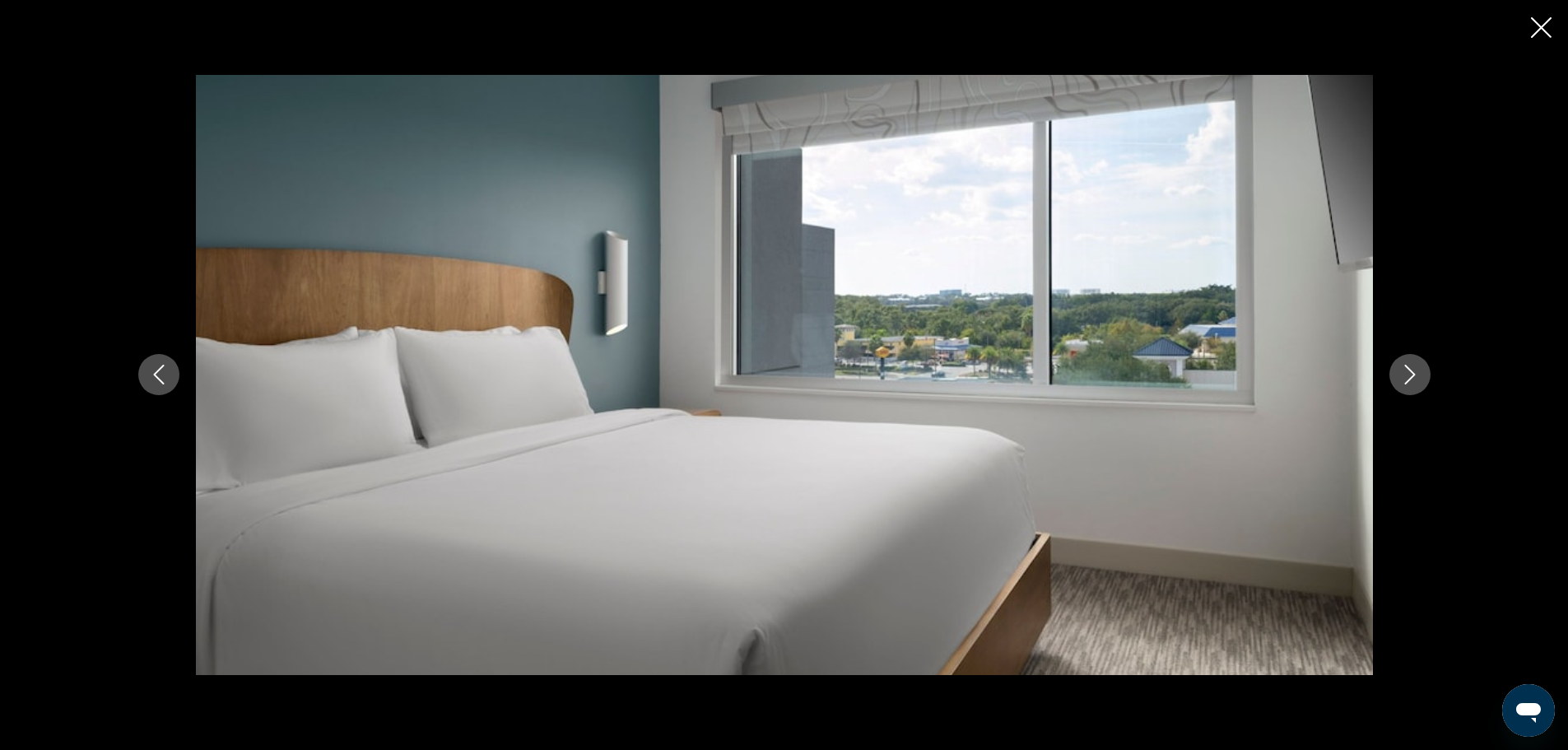
click at [1407, 383] on icon "Next image" at bounding box center [1410, 375] width 20 height 20
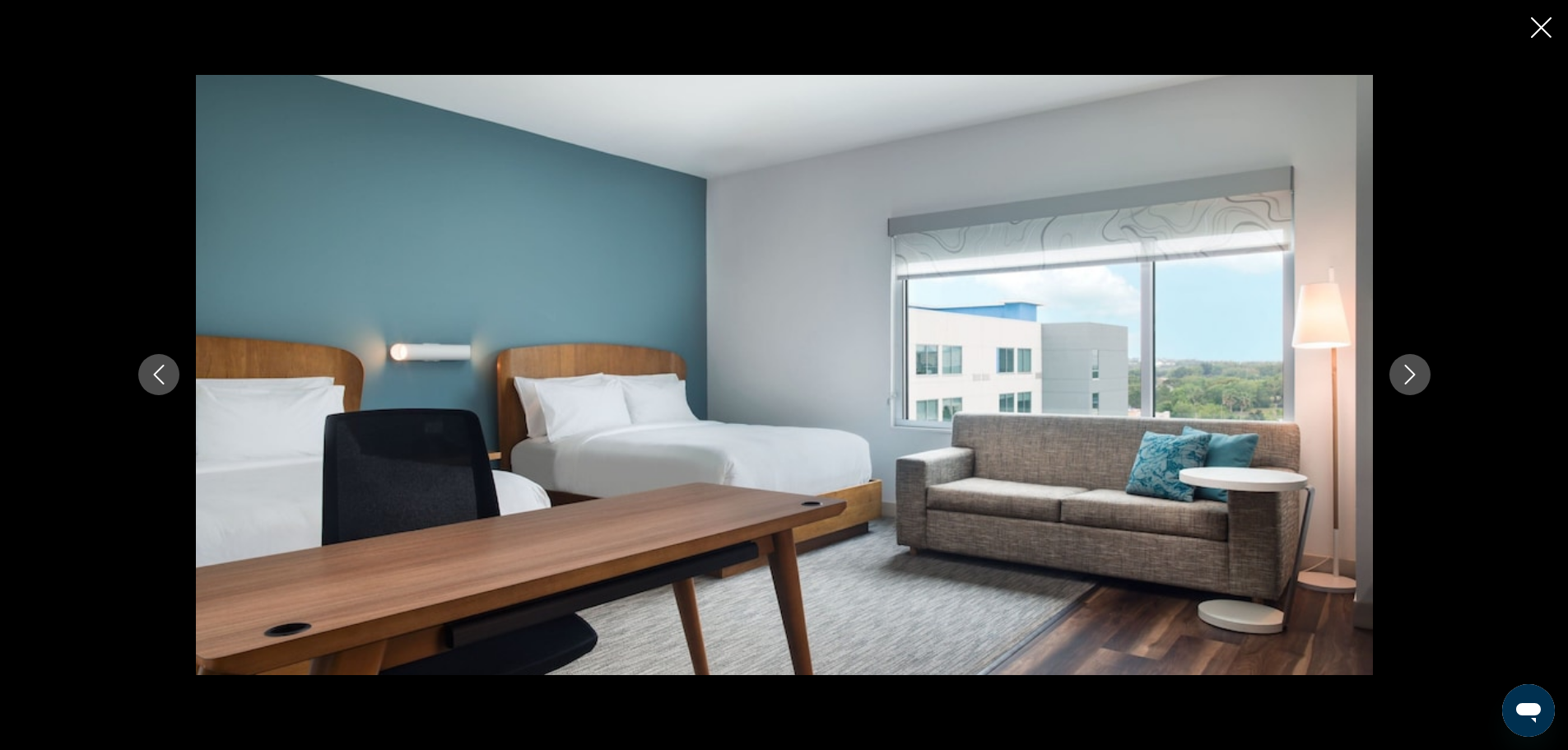
click at [1407, 383] on icon "Next image" at bounding box center [1410, 375] width 20 height 20
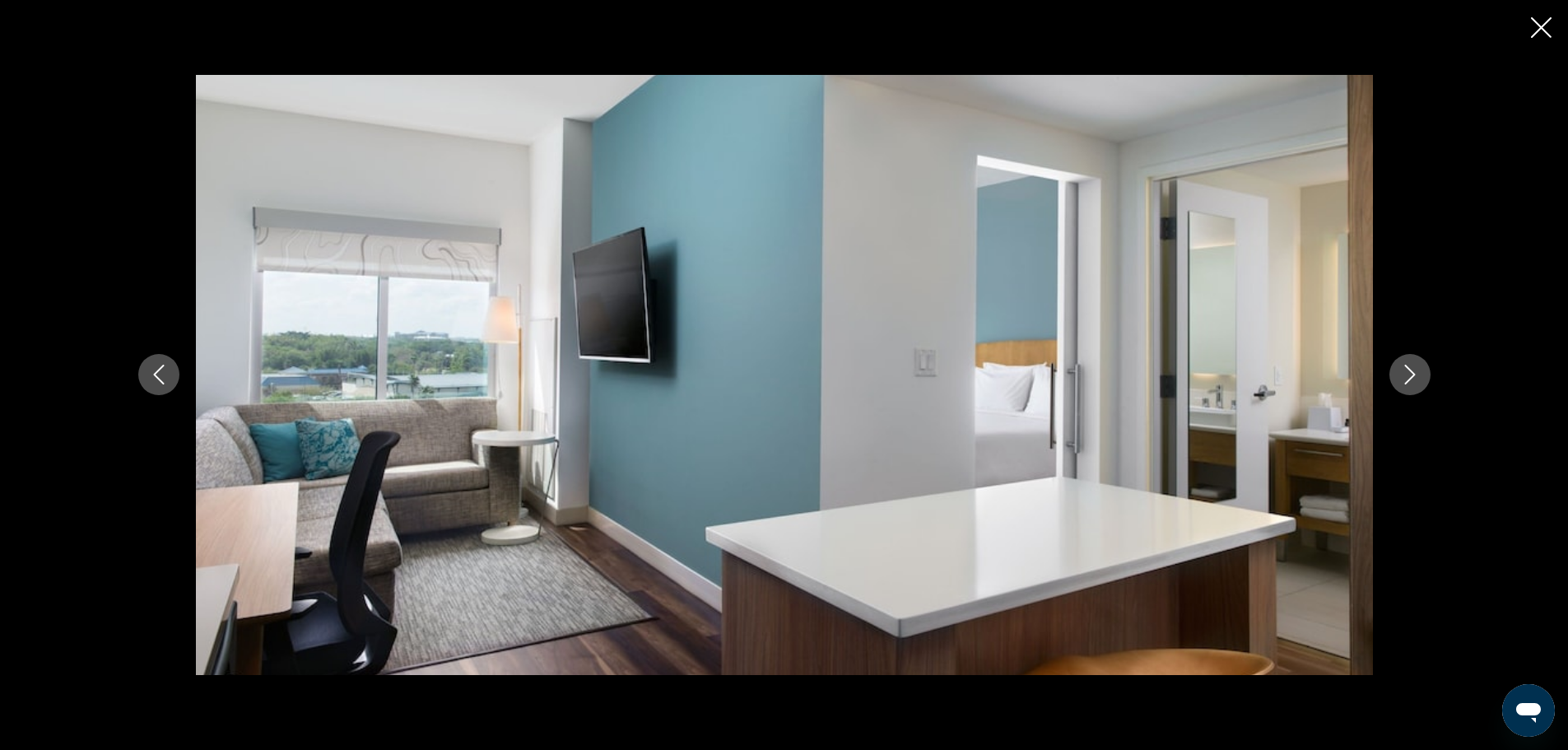
click at [1407, 383] on icon "Next image" at bounding box center [1410, 375] width 20 height 20
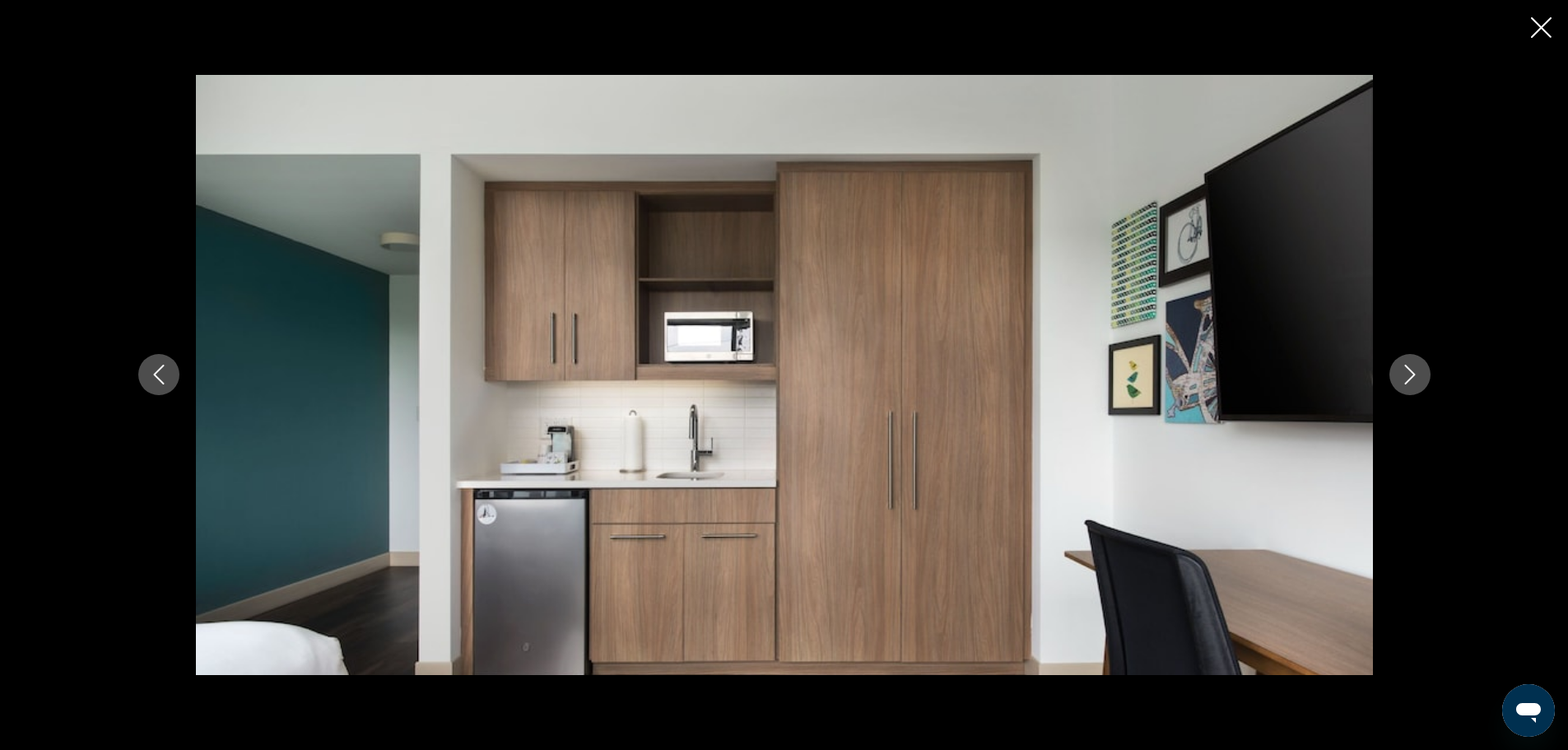
click at [1407, 383] on icon "Next image" at bounding box center [1410, 375] width 20 height 20
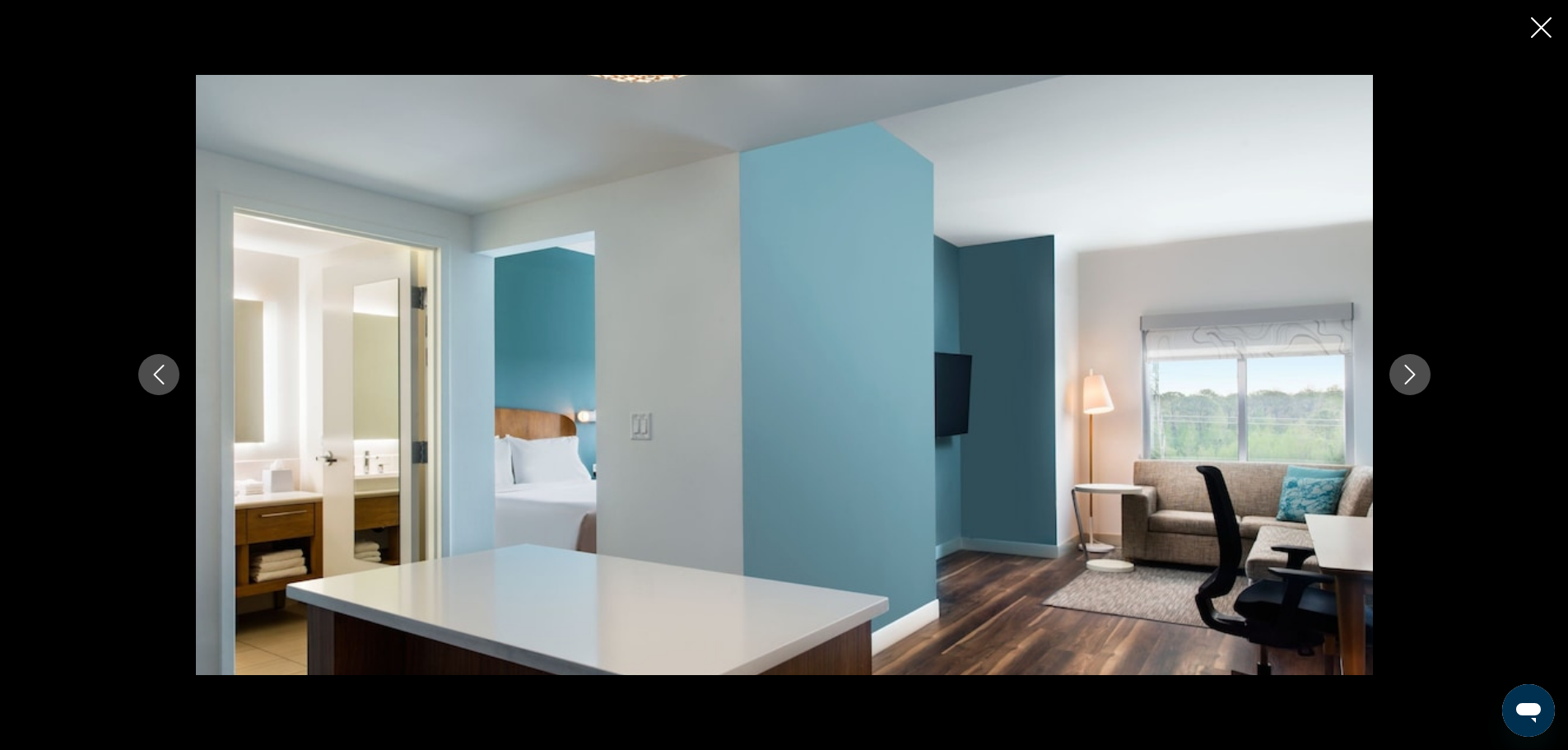
click at [1407, 383] on icon "Next image" at bounding box center [1410, 375] width 20 height 20
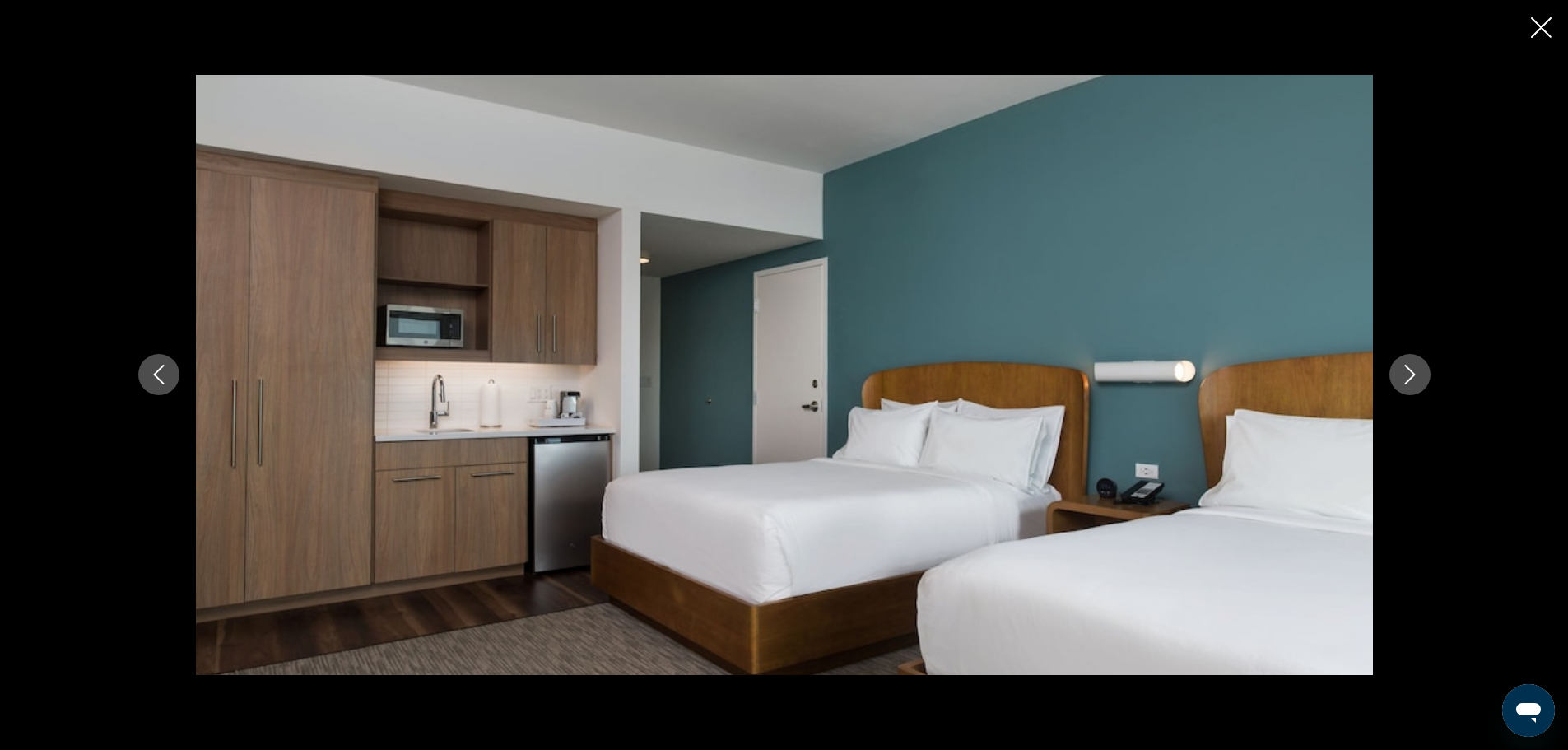
click at [1407, 383] on icon "Next image" at bounding box center [1410, 375] width 20 height 20
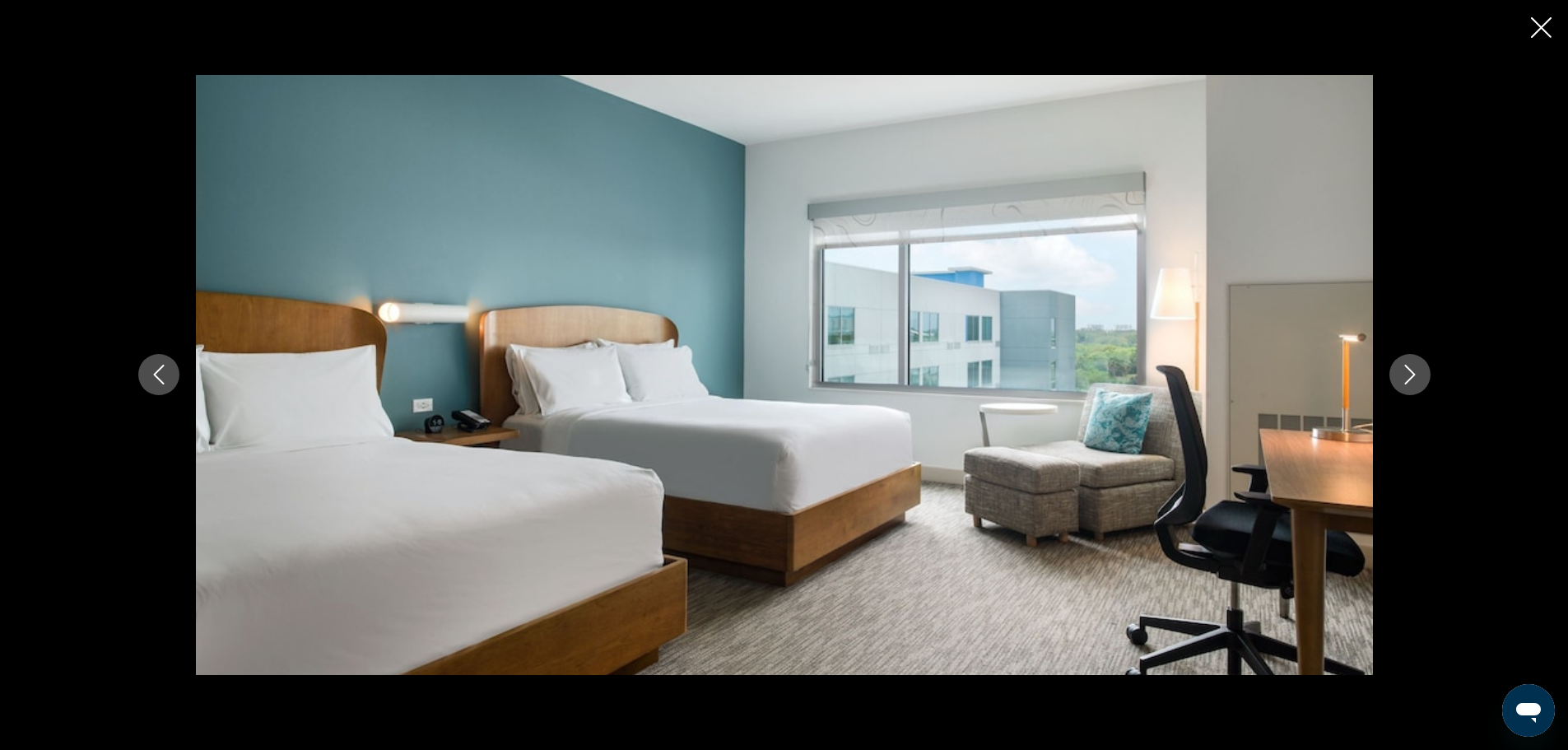
click at [1407, 383] on icon "Next image" at bounding box center [1410, 375] width 20 height 20
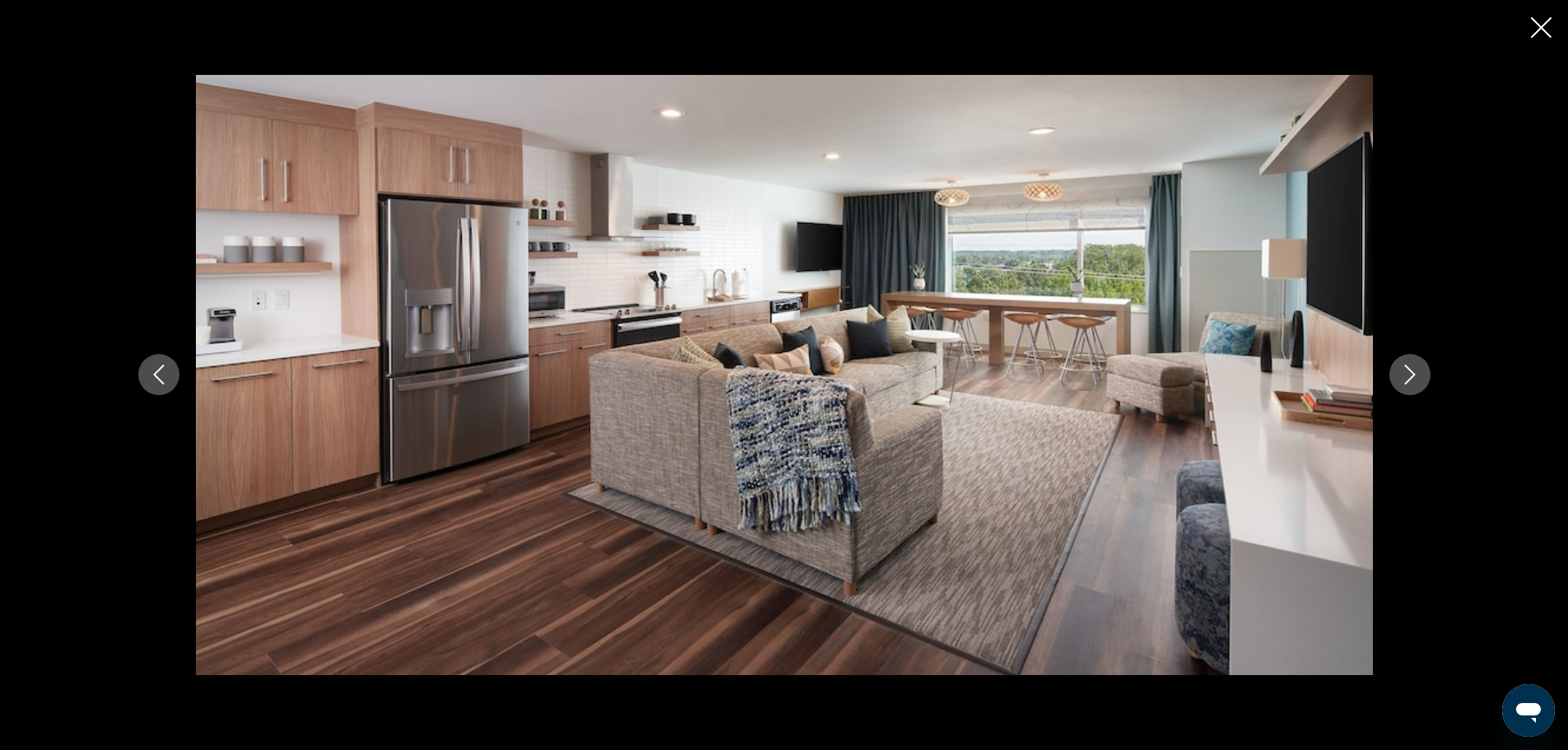
click at [1407, 383] on icon "Next image" at bounding box center [1410, 375] width 20 height 20
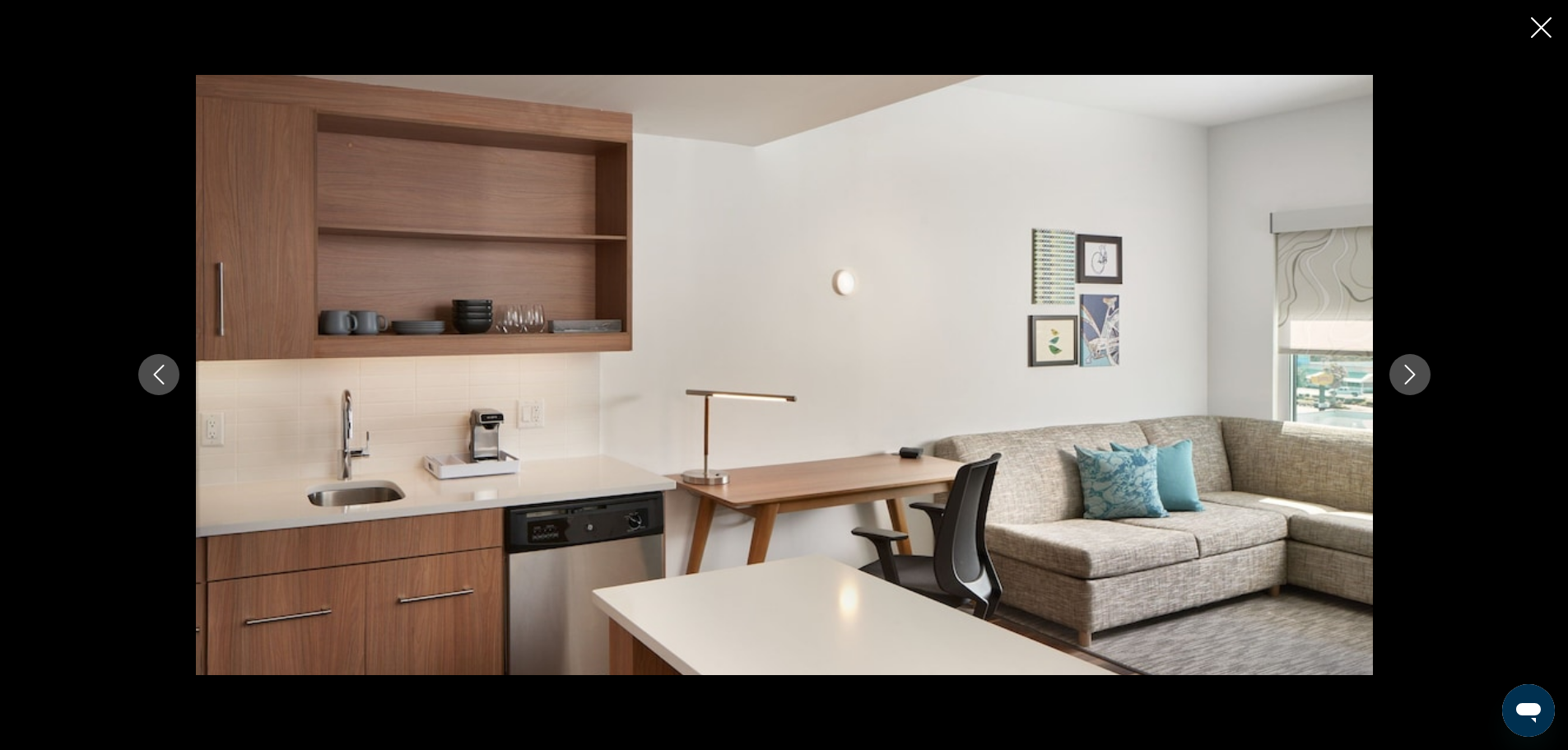
click at [158, 369] on icon "Previous image" at bounding box center [159, 375] width 20 height 20
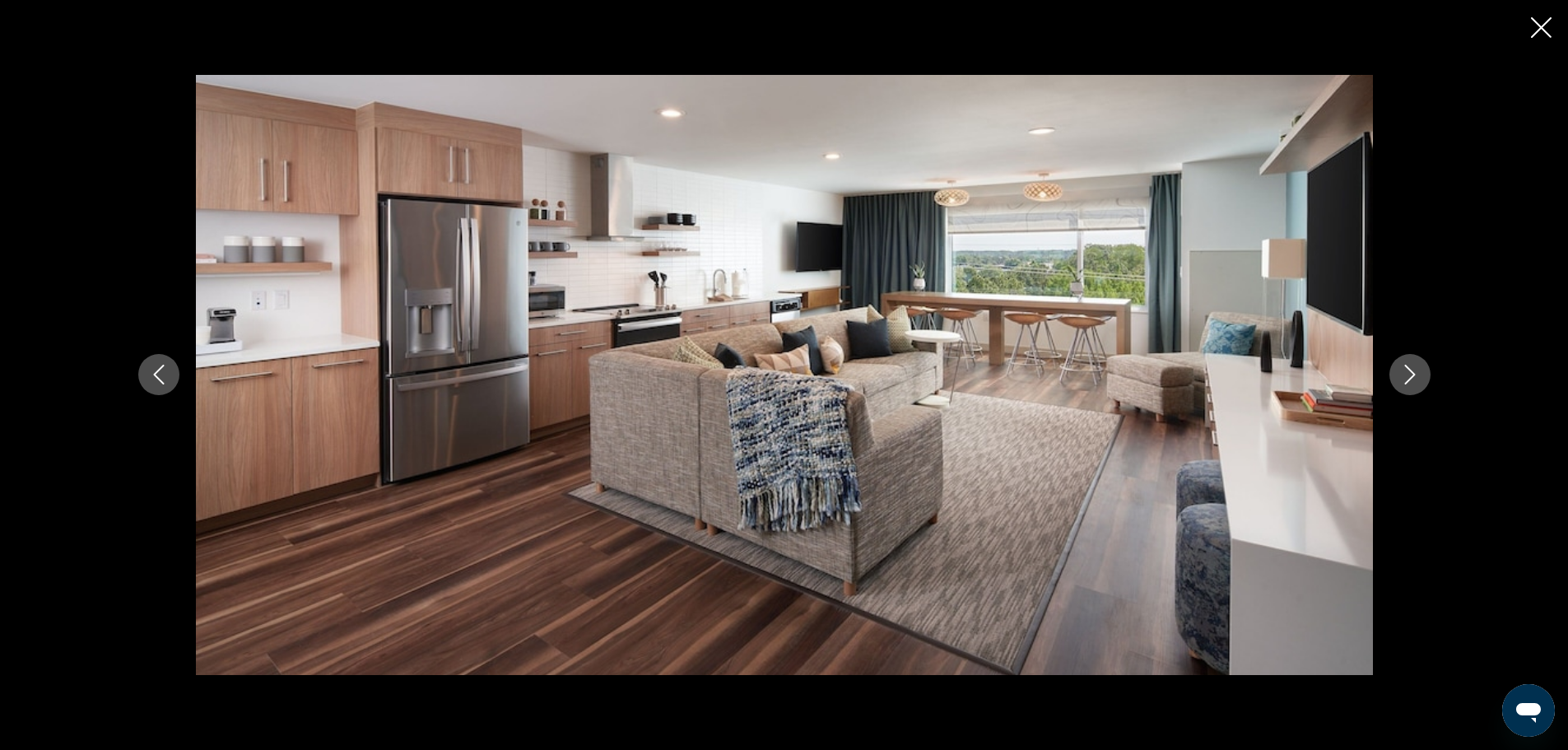
click at [158, 369] on icon "Previous image" at bounding box center [159, 375] width 20 height 20
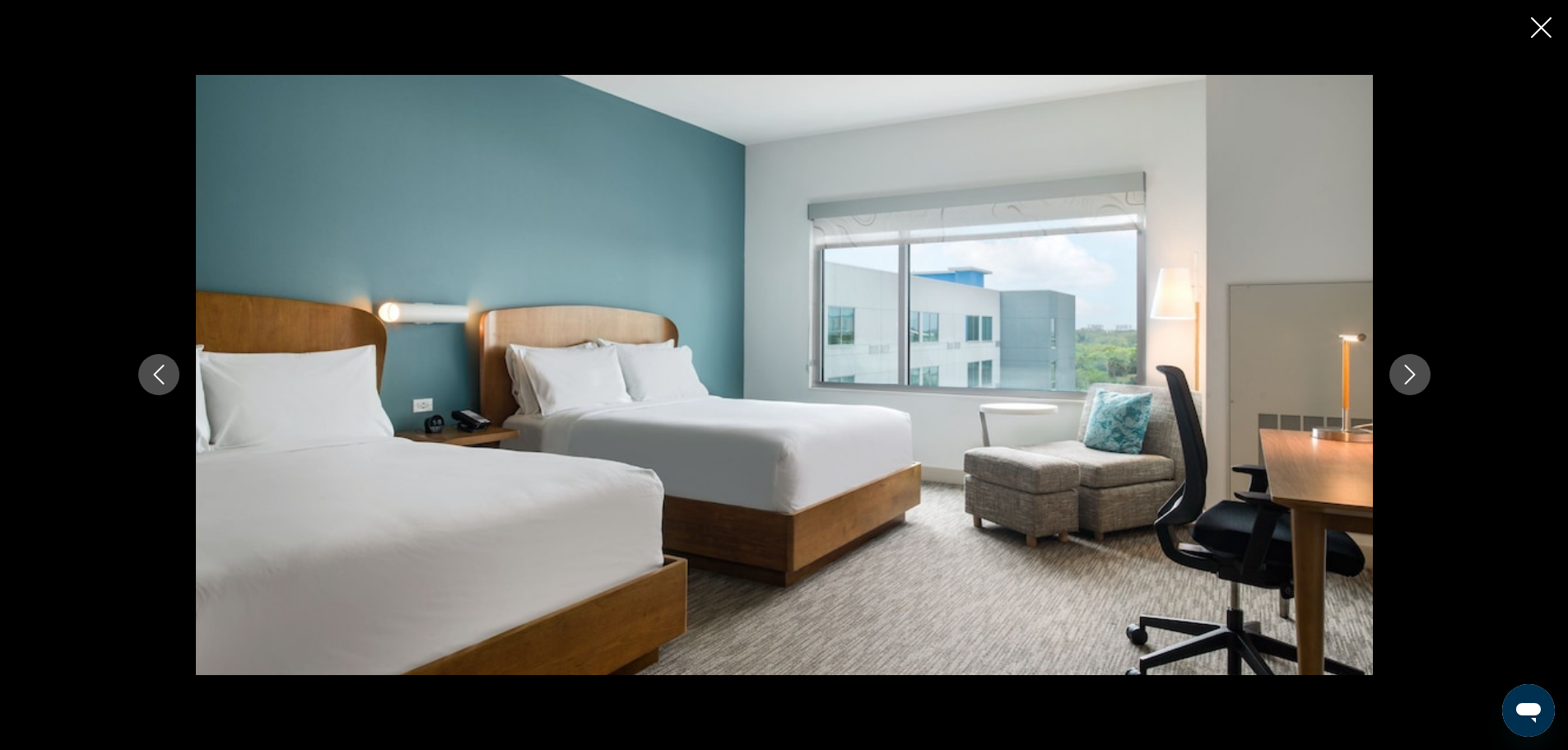
click at [1409, 375] on icon "Next image" at bounding box center [1410, 375] width 20 height 20
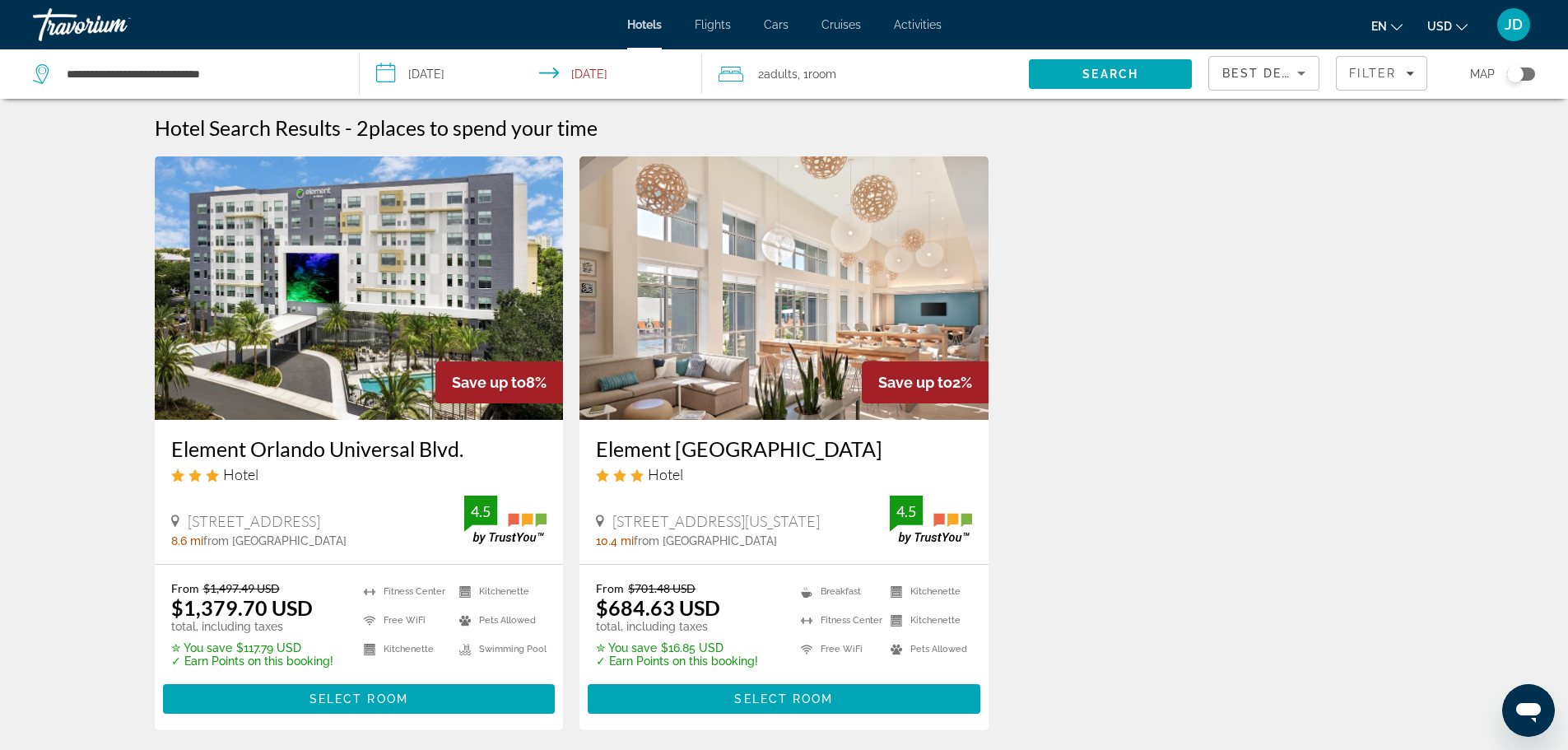
click at [332, 356] on img "Main content" at bounding box center [360, 288] width 409 height 263
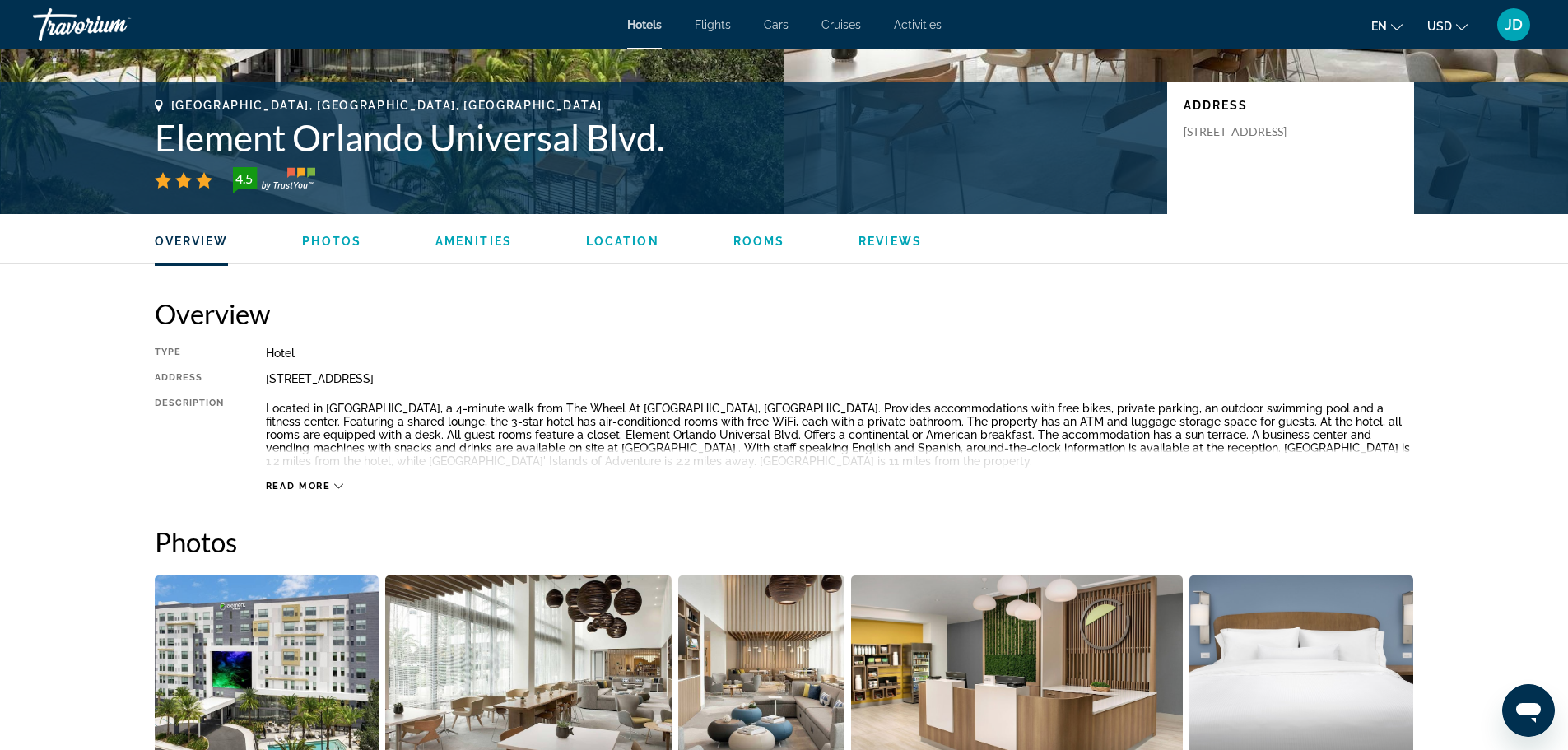
scroll to position [494, 0]
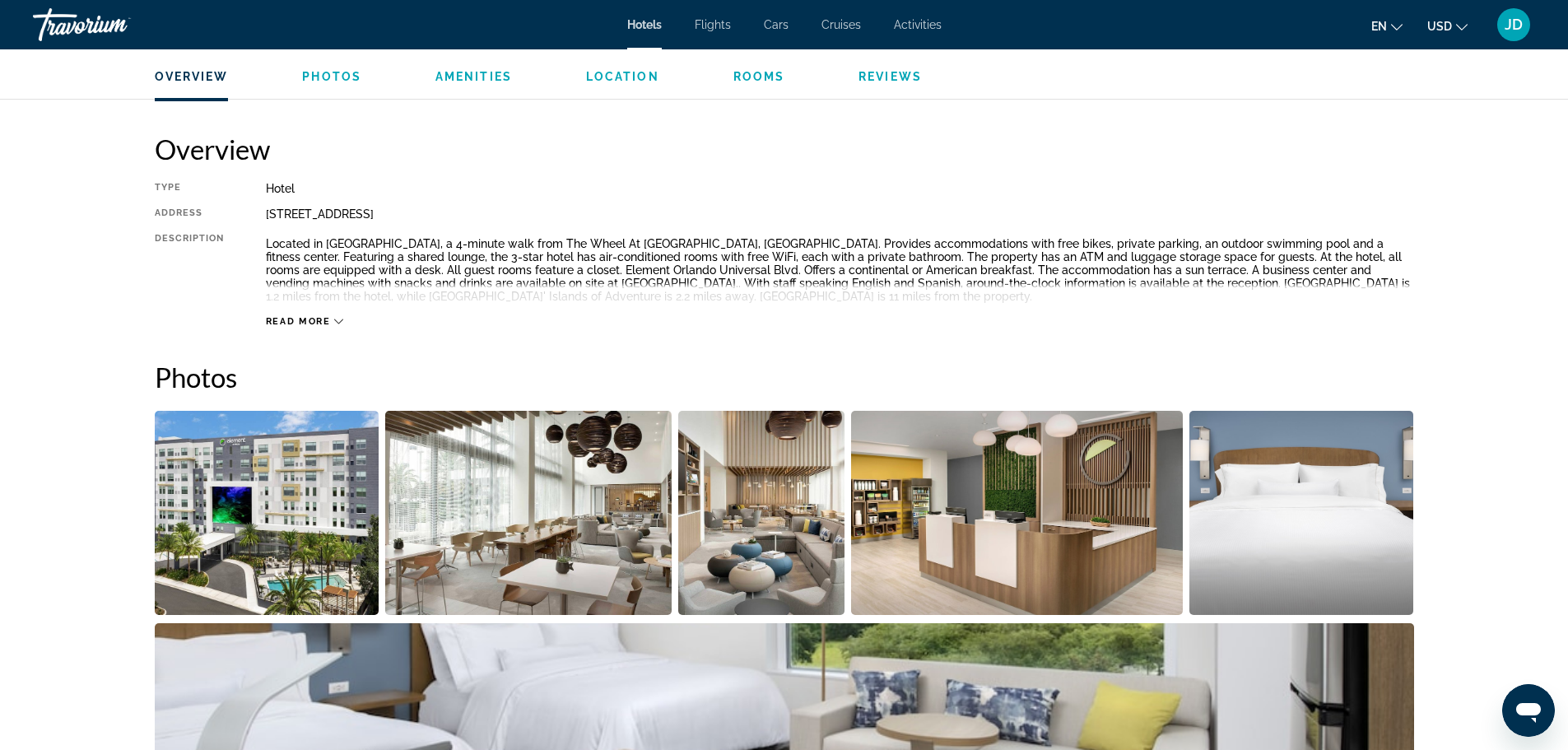
click at [240, 525] on img "Open full-screen image slider" at bounding box center [267, 513] width 225 height 204
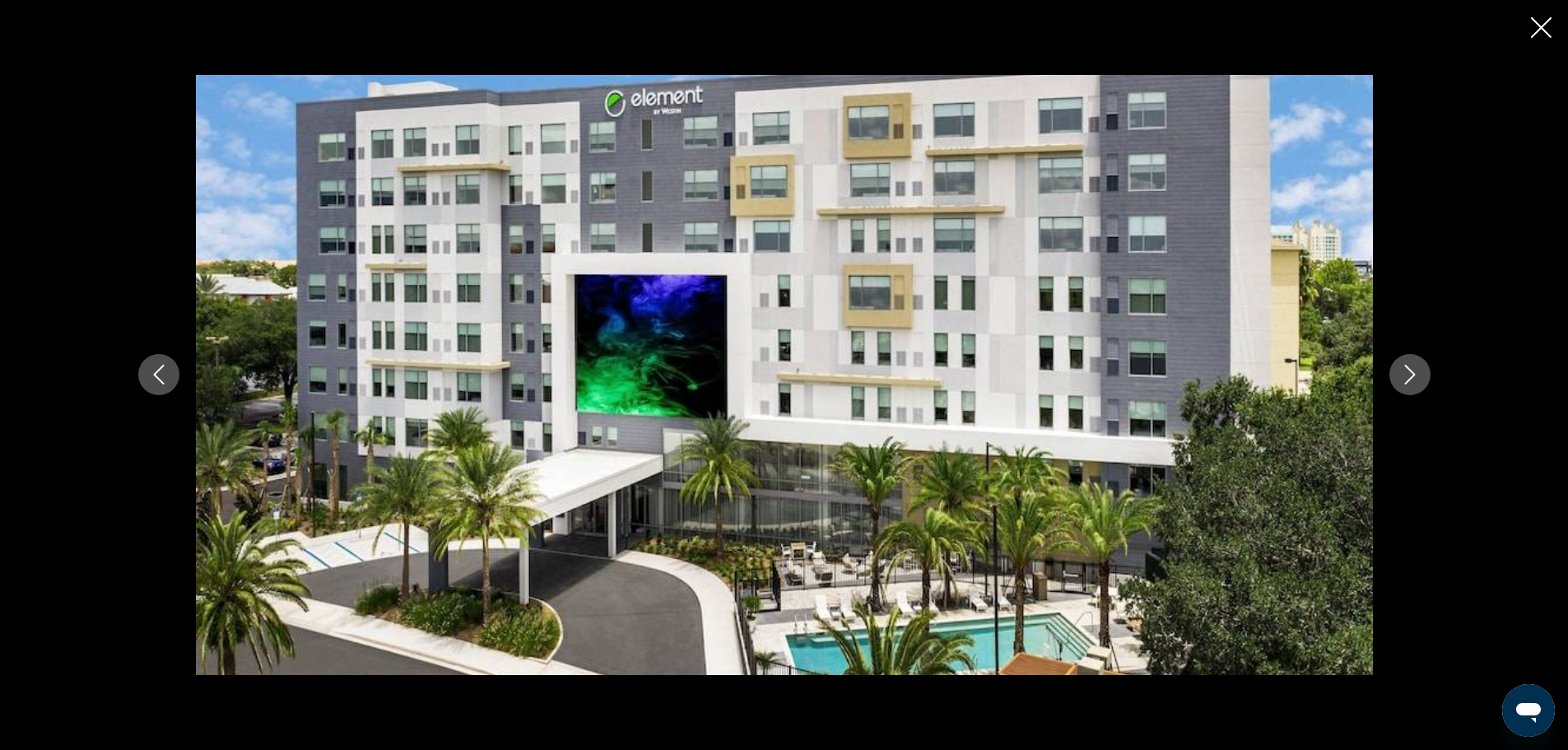
click at [1415, 376] on icon "Next image" at bounding box center [1410, 375] width 20 height 20
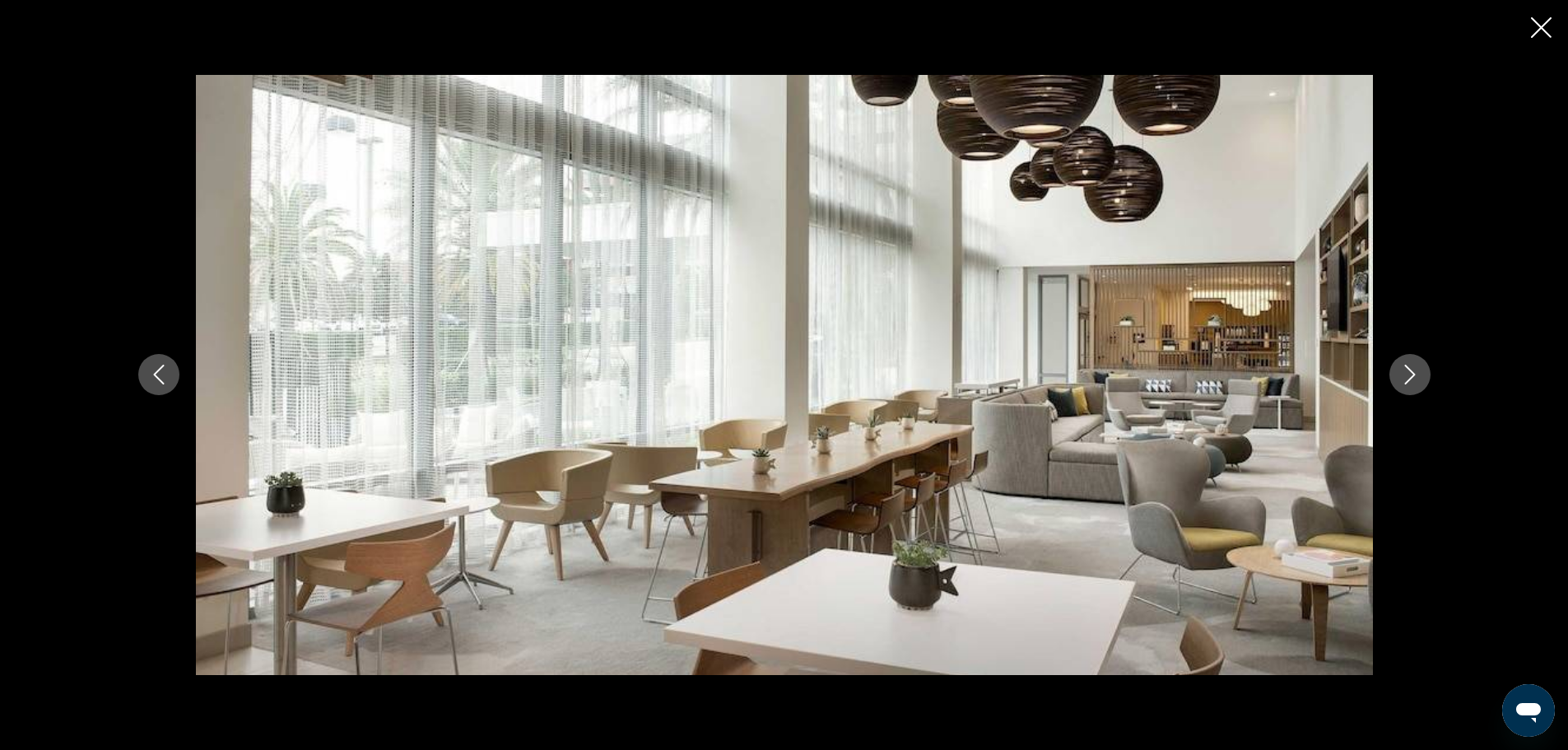
click at [1415, 375] on icon "Next image" at bounding box center [1409, 375] width 10 height 20
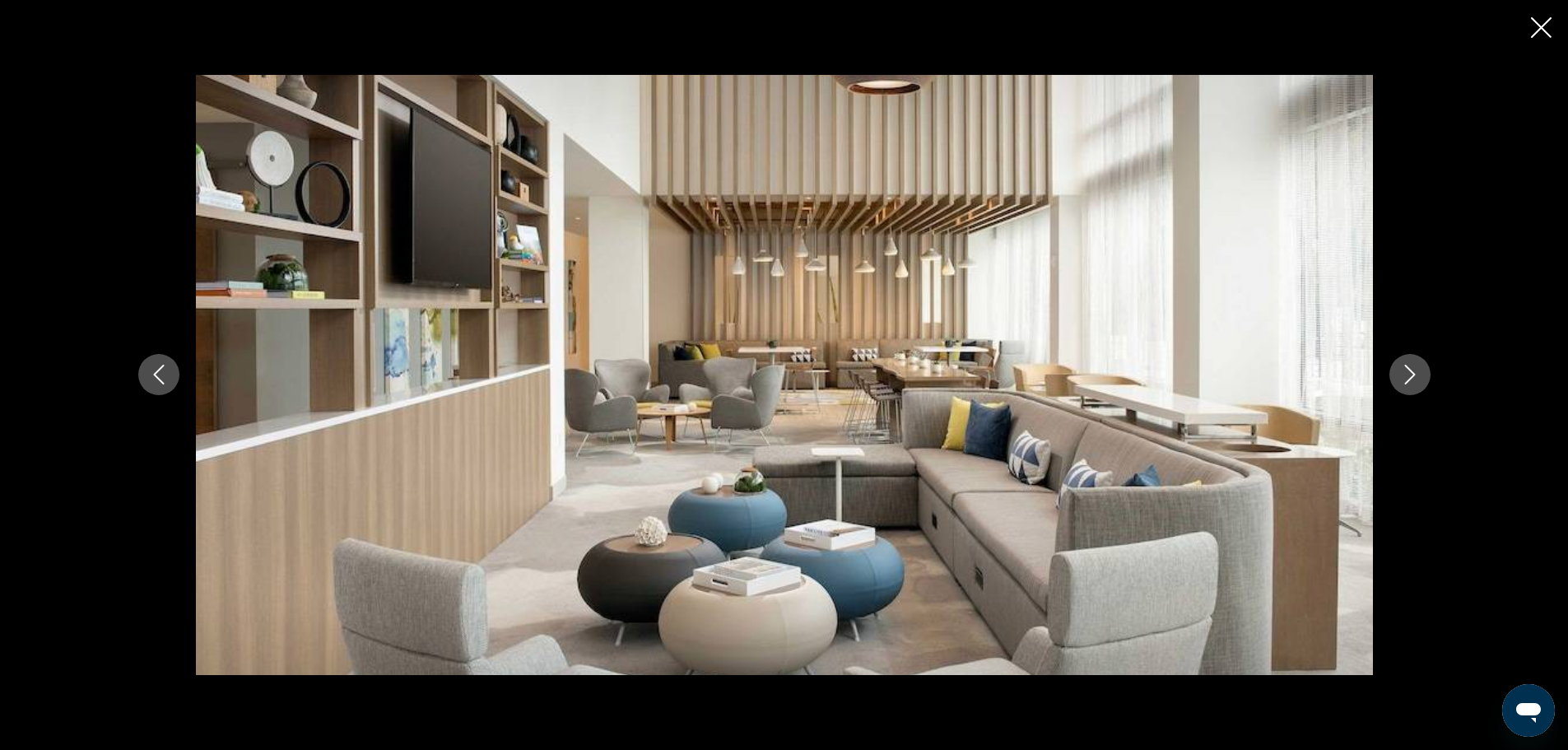
click at [1415, 375] on icon "Next image" at bounding box center [1409, 375] width 10 height 20
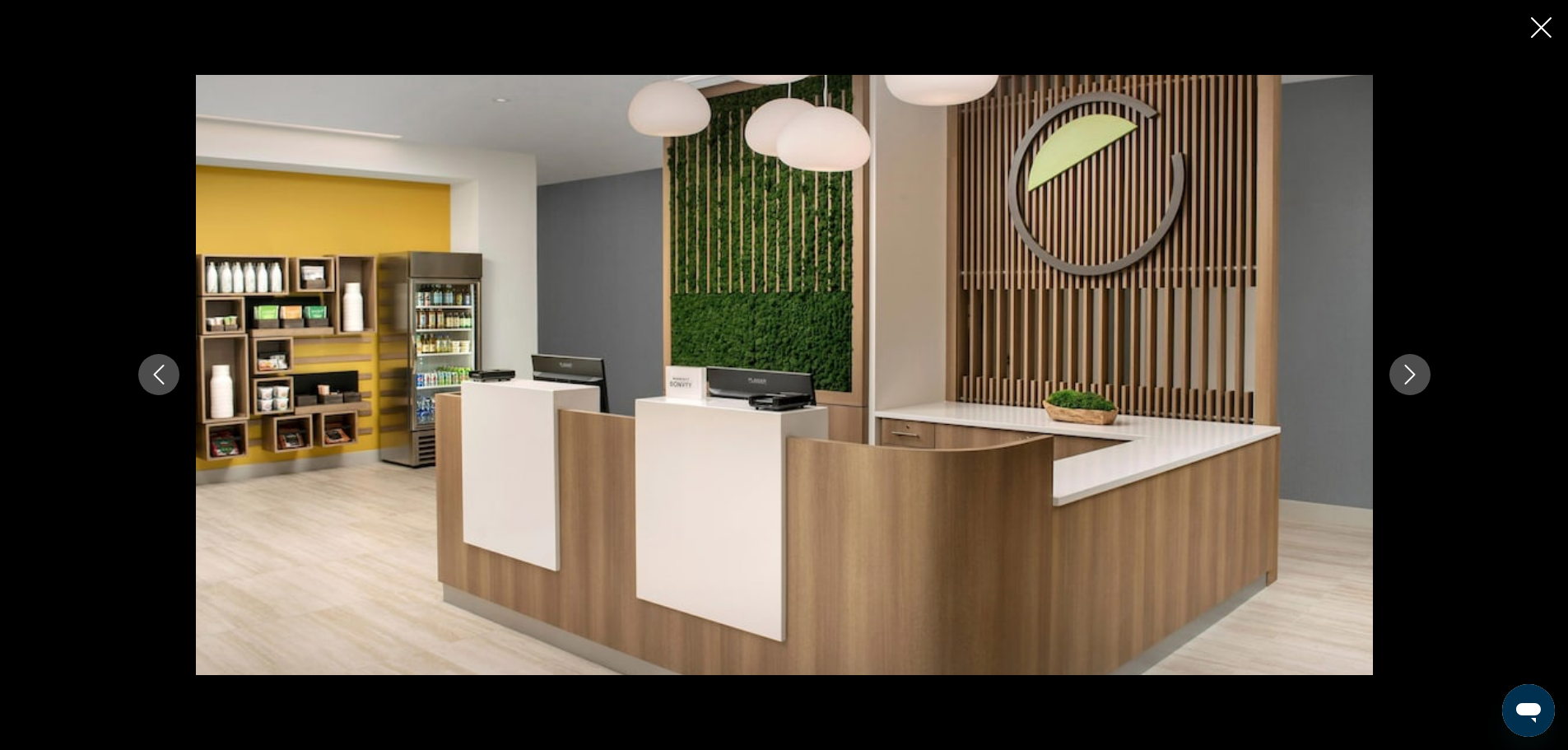
click at [1415, 375] on icon "Next image" at bounding box center [1409, 375] width 10 height 20
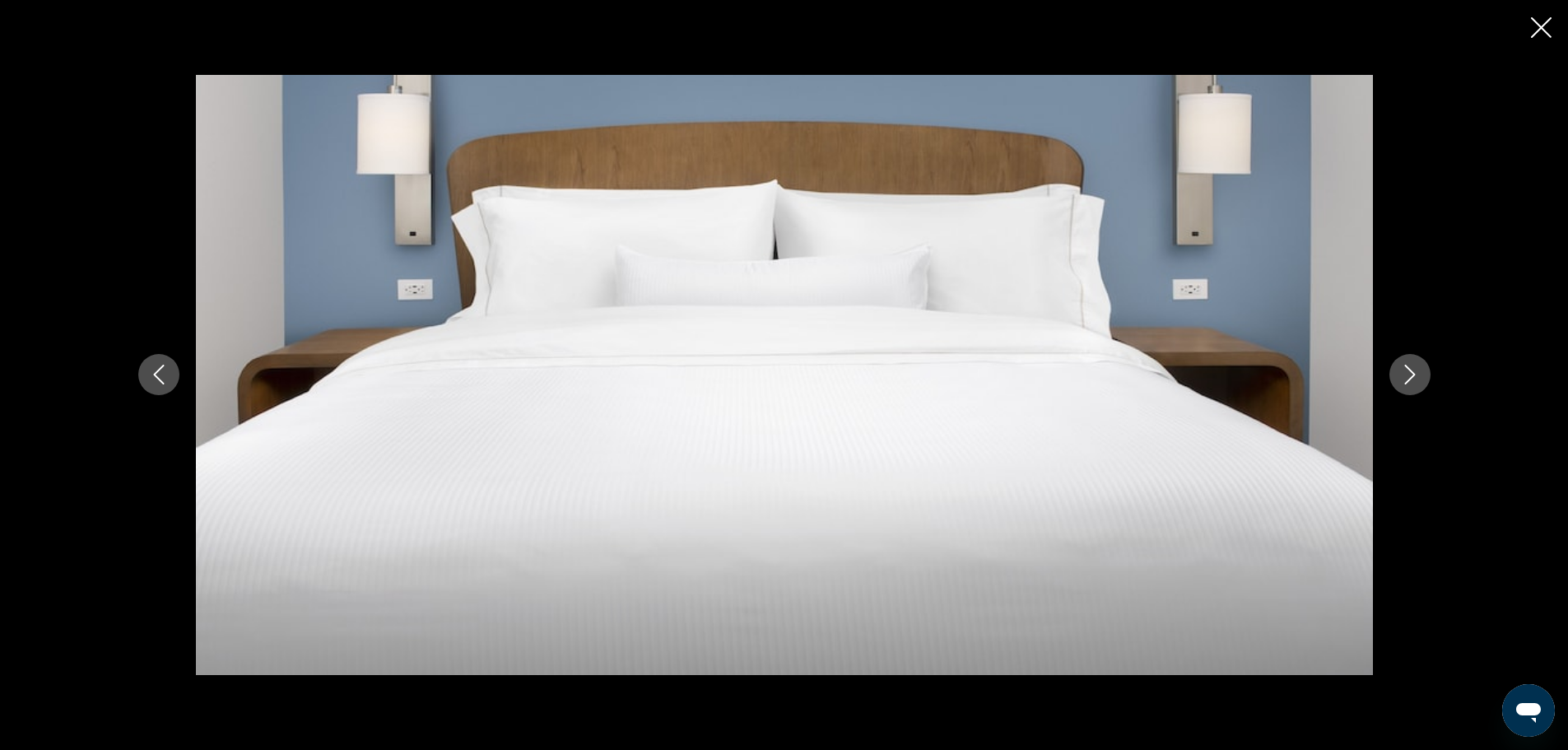
click at [1415, 375] on icon "Next image" at bounding box center [1409, 375] width 10 height 20
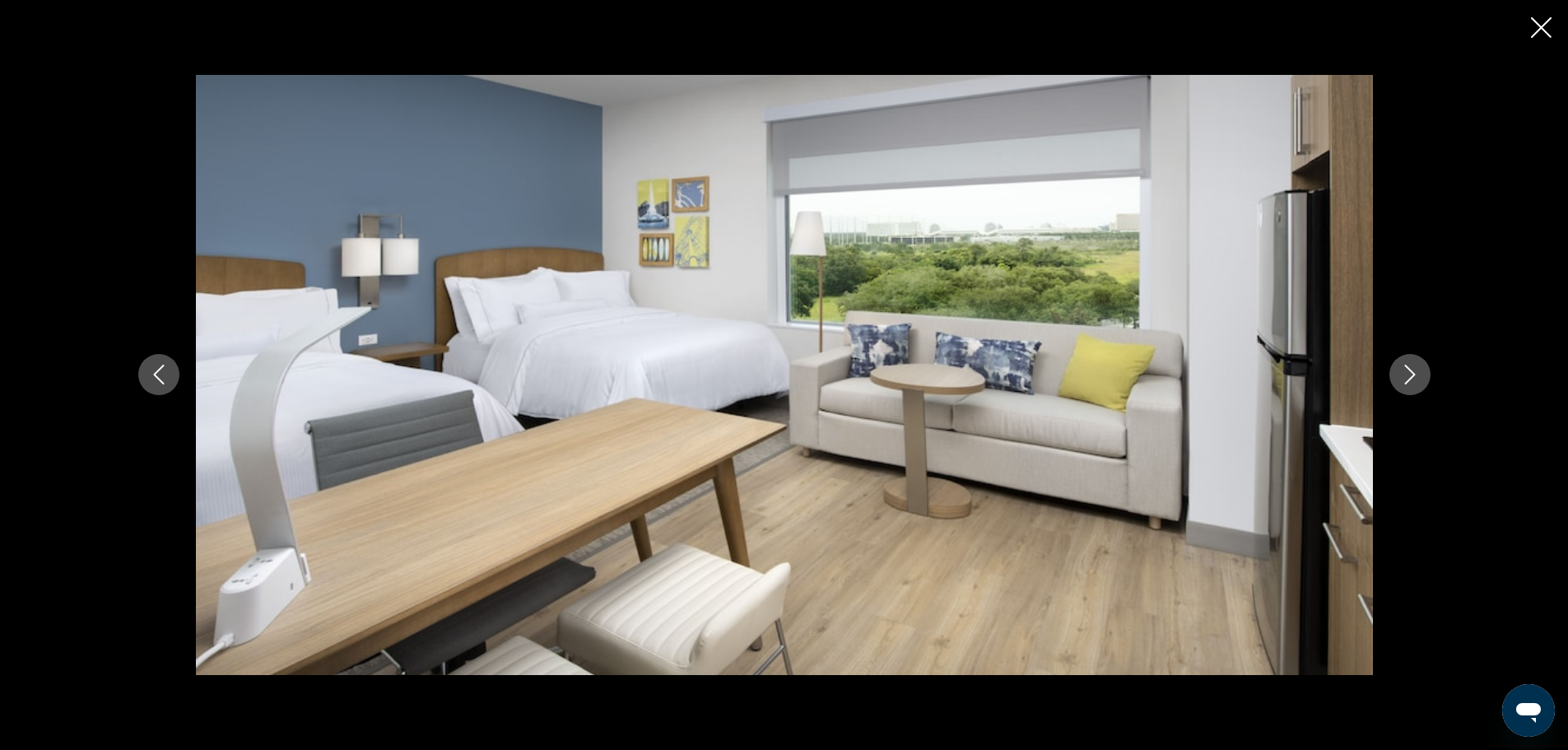
click at [1414, 375] on icon "Next image" at bounding box center [1409, 375] width 10 height 20
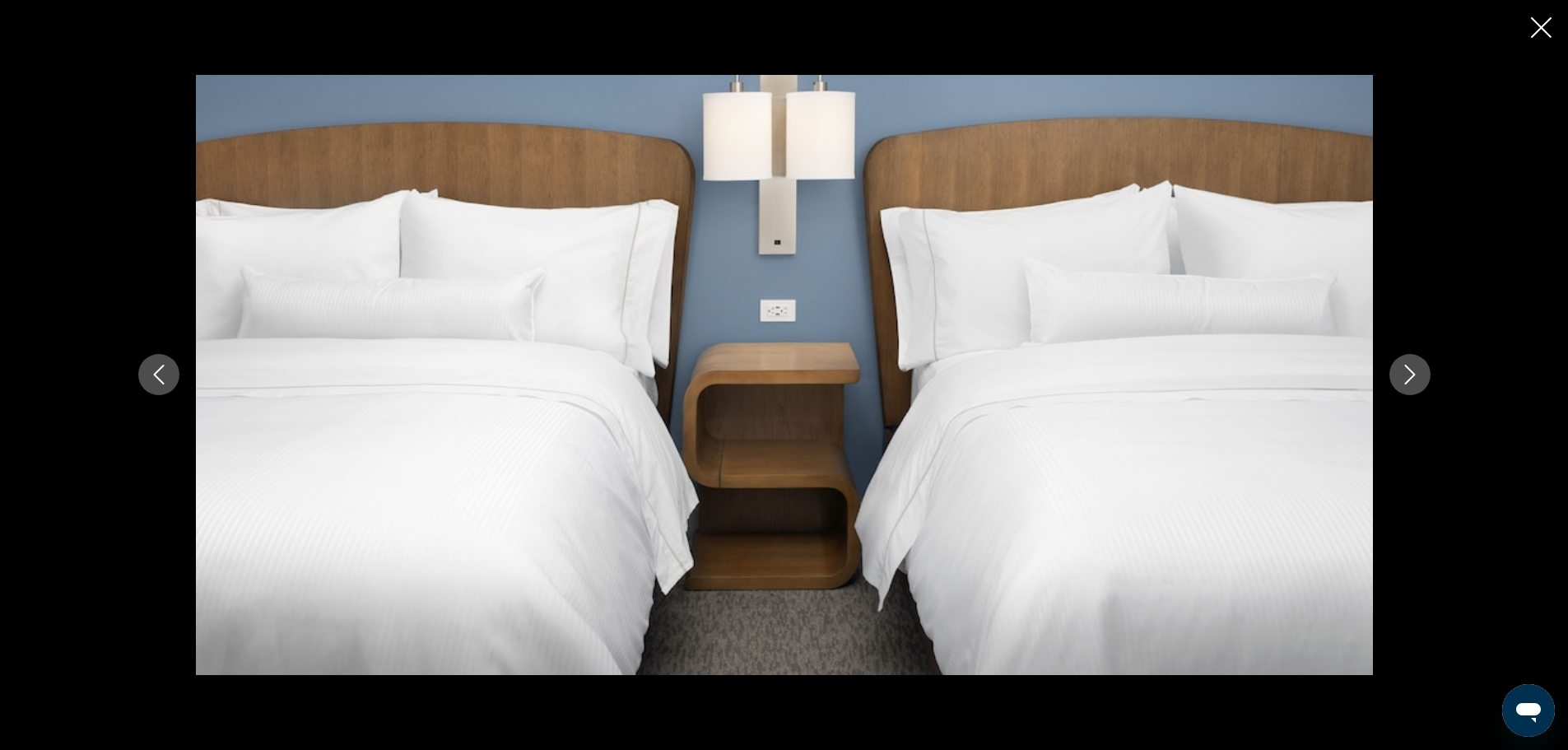
click at [1414, 375] on icon "Next image" at bounding box center [1409, 375] width 10 height 20
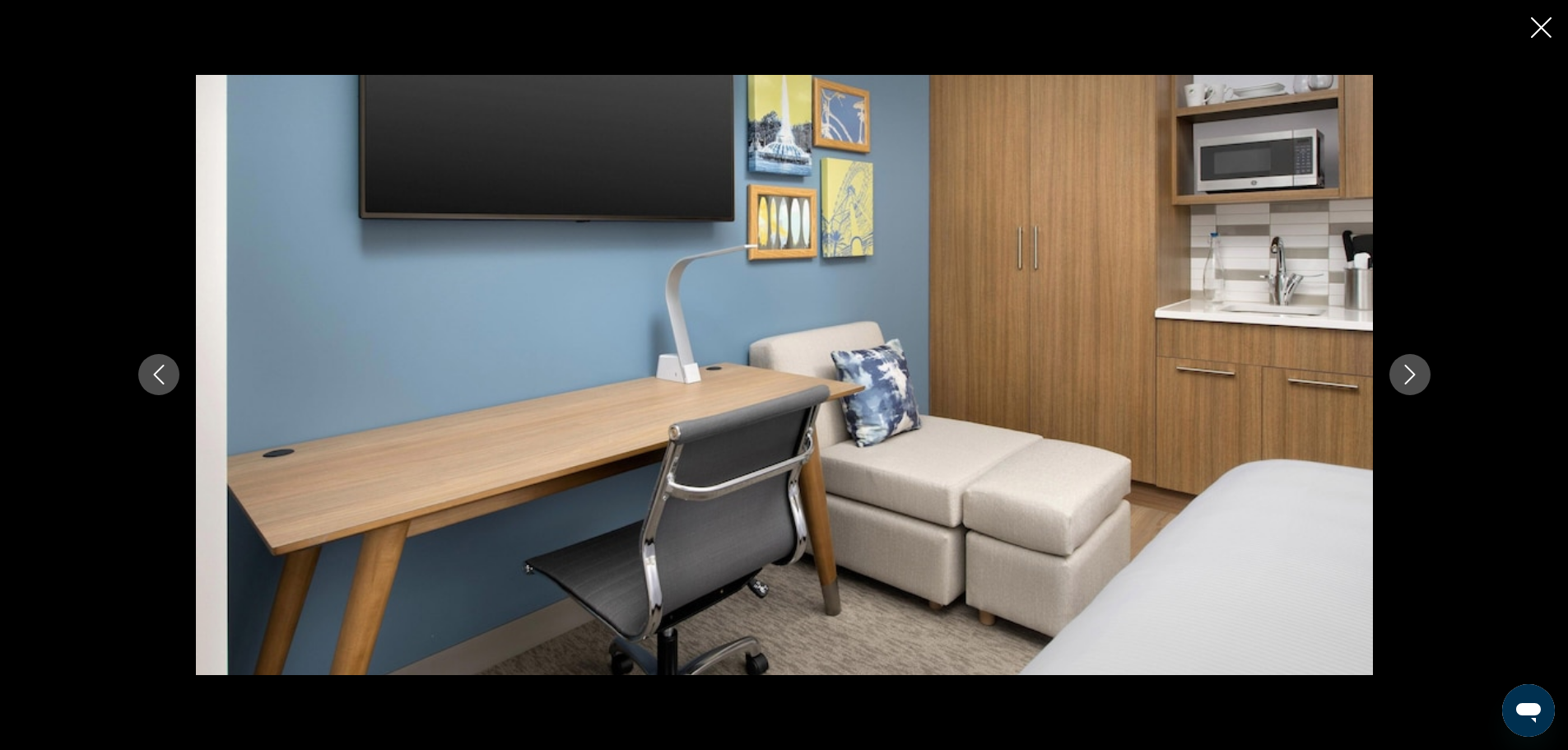
click at [1414, 375] on icon "Next image" at bounding box center [1409, 375] width 10 height 20
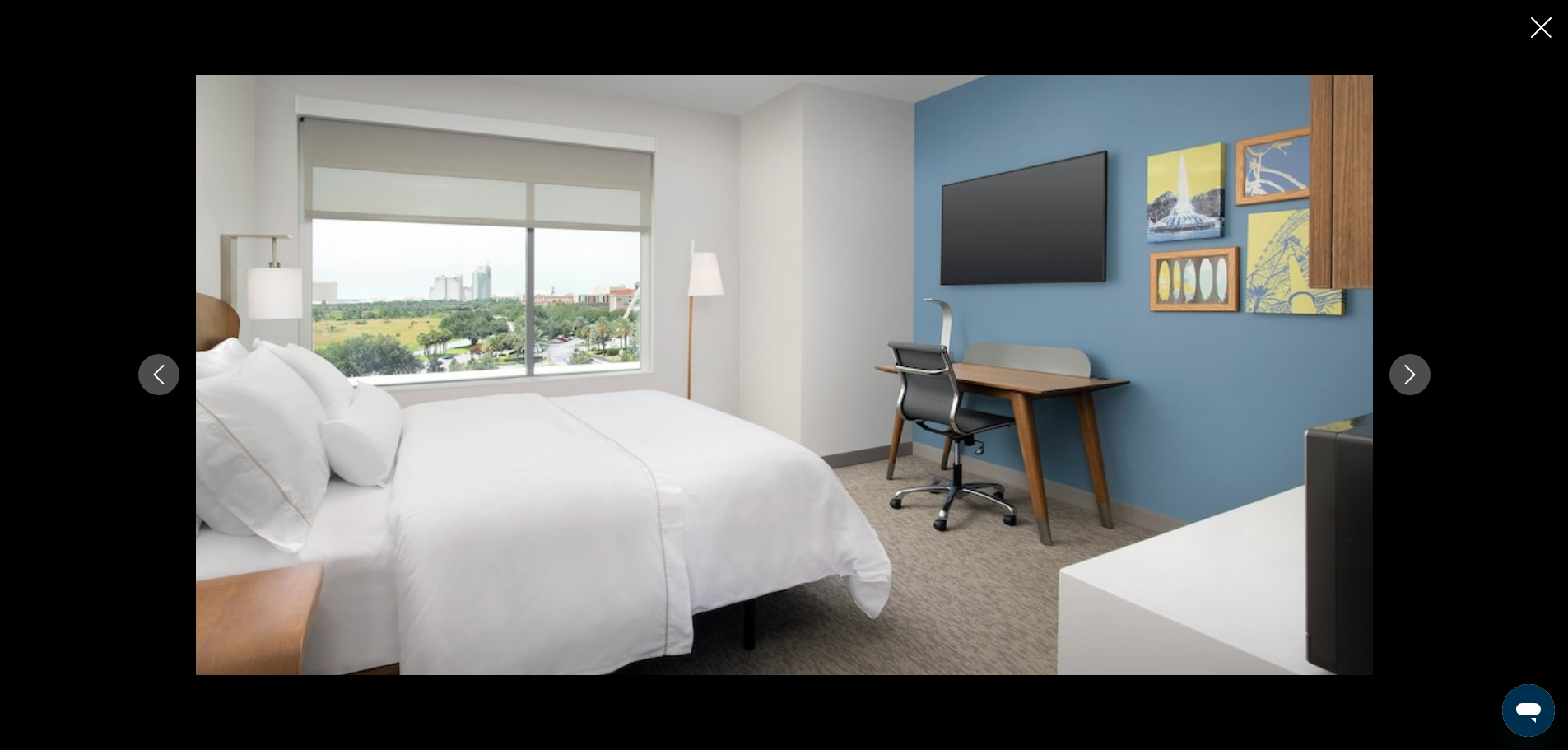
click at [1414, 375] on icon "Next image" at bounding box center [1409, 375] width 10 height 20
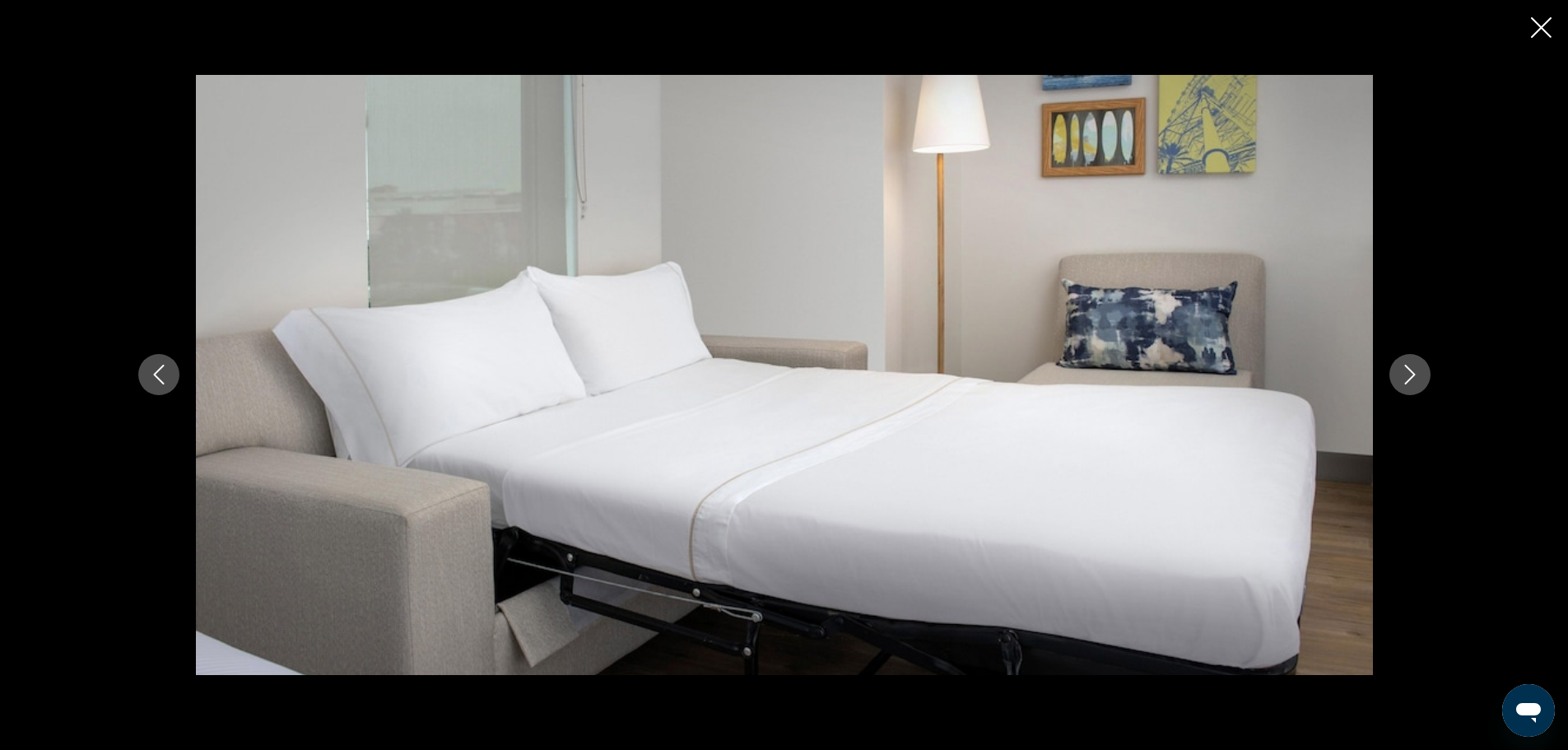
click at [1414, 375] on icon "Next image" at bounding box center [1409, 375] width 10 height 20
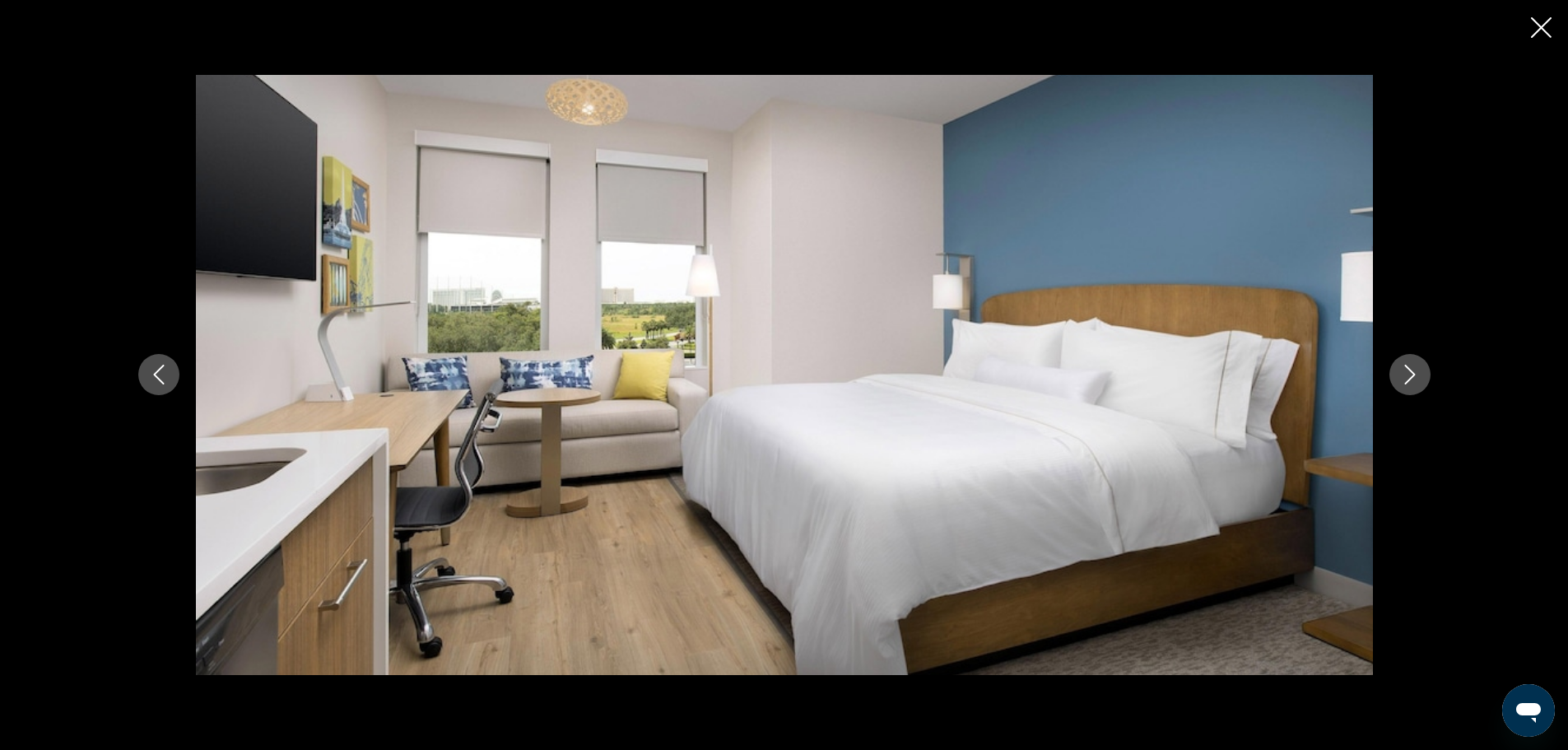
click at [1414, 375] on icon "Next image" at bounding box center [1409, 375] width 10 height 20
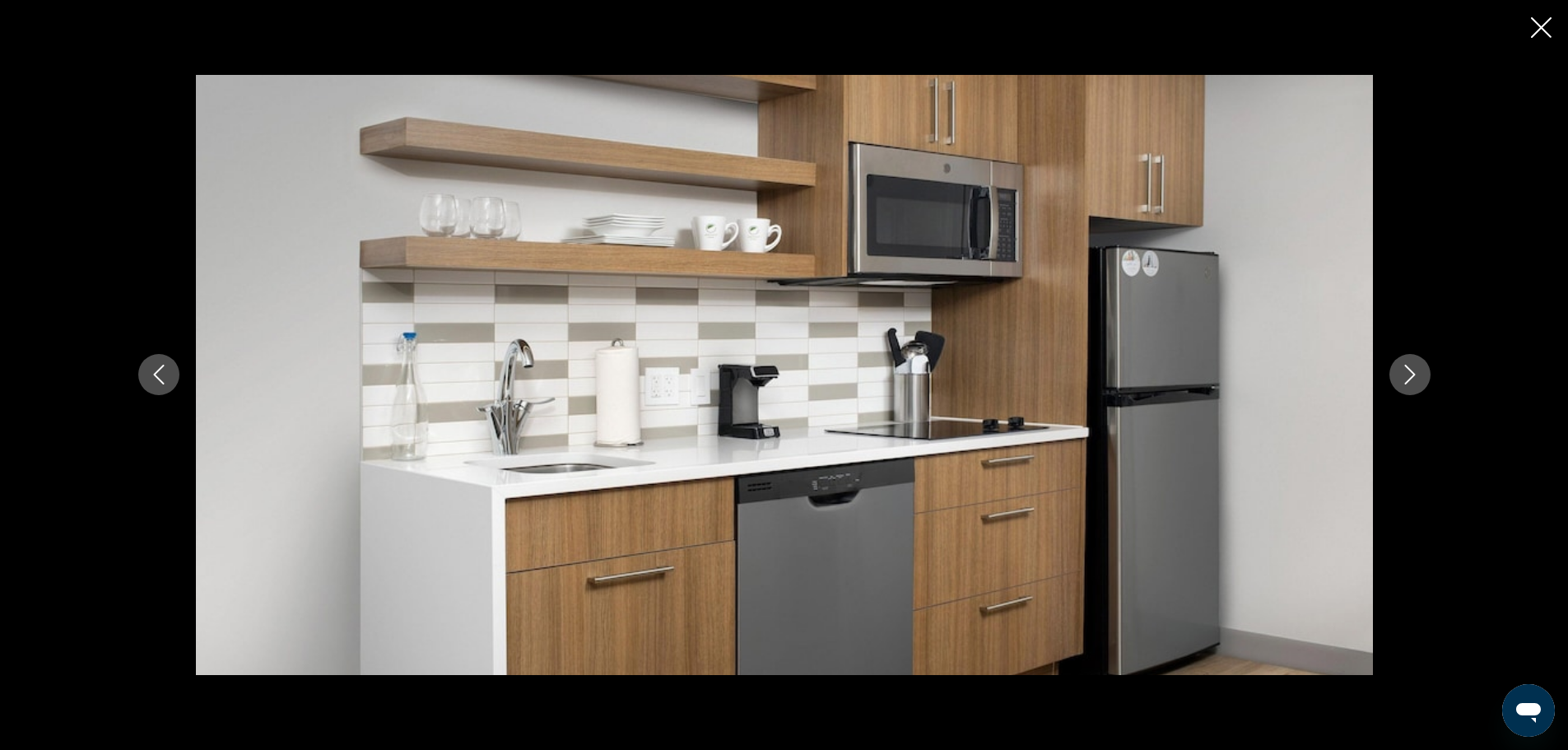
click at [1414, 375] on icon "Next image" at bounding box center [1409, 375] width 10 height 20
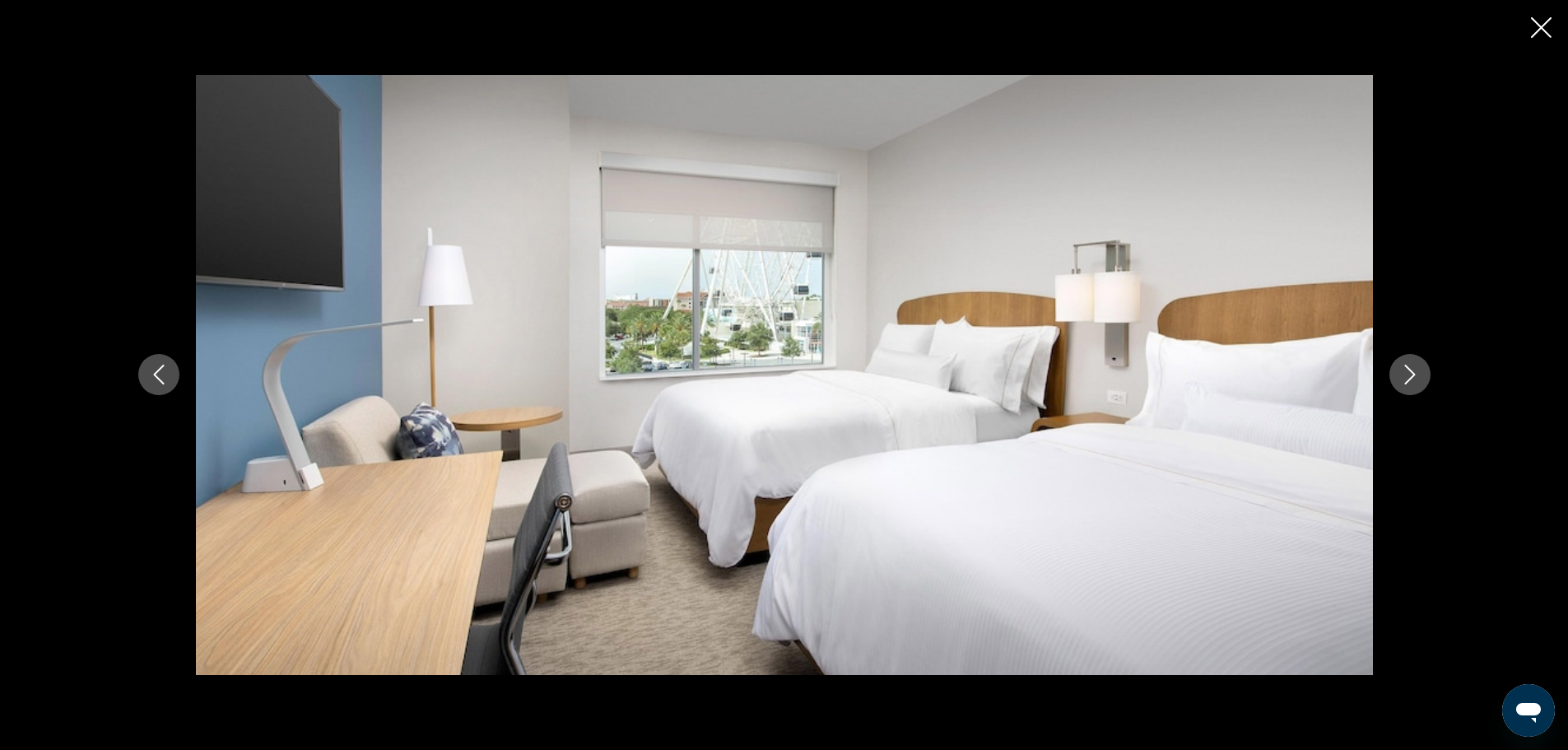
click at [1414, 375] on icon "Next image" at bounding box center [1409, 375] width 10 height 20
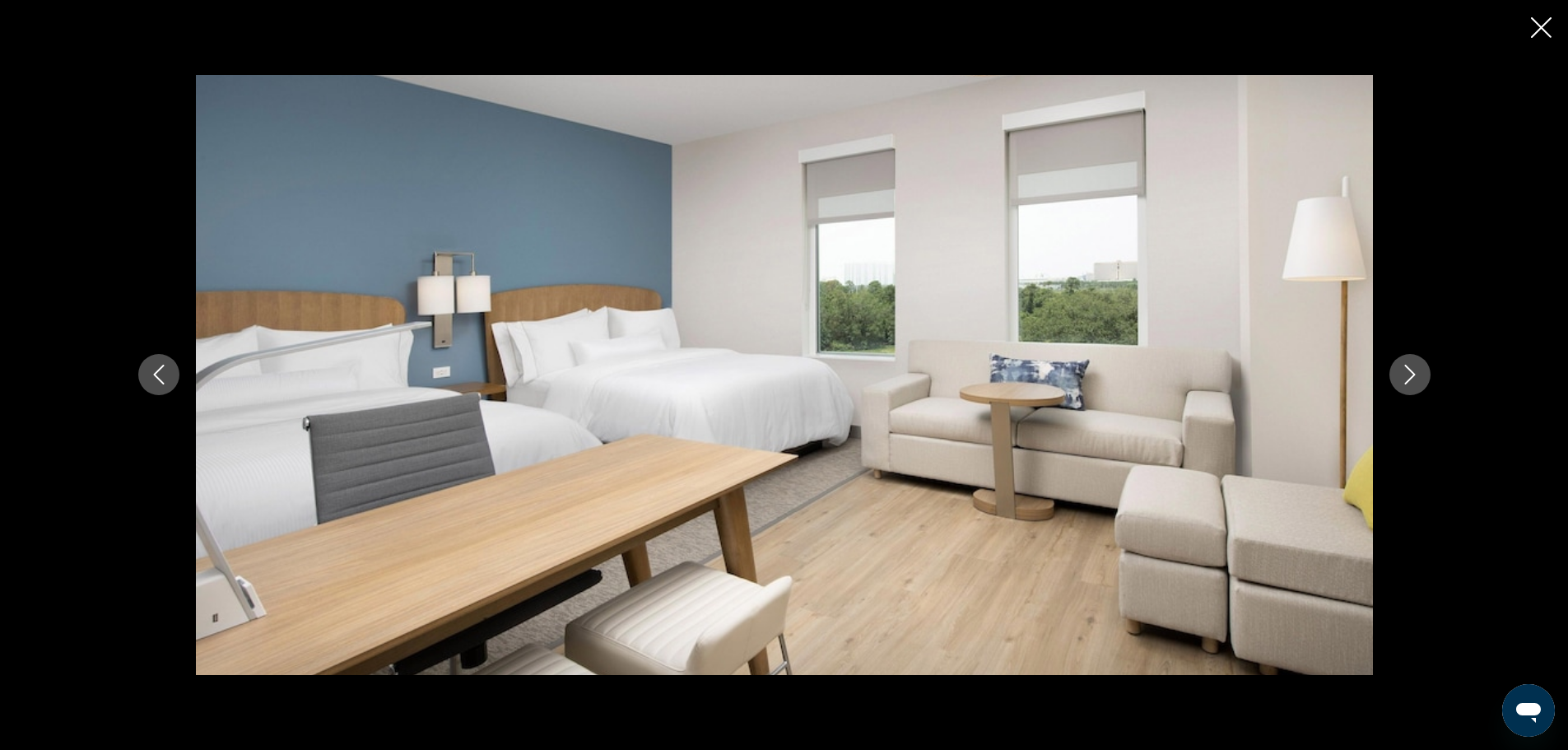
click at [1414, 375] on icon "Next image" at bounding box center [1409, 375] width 10 height 20
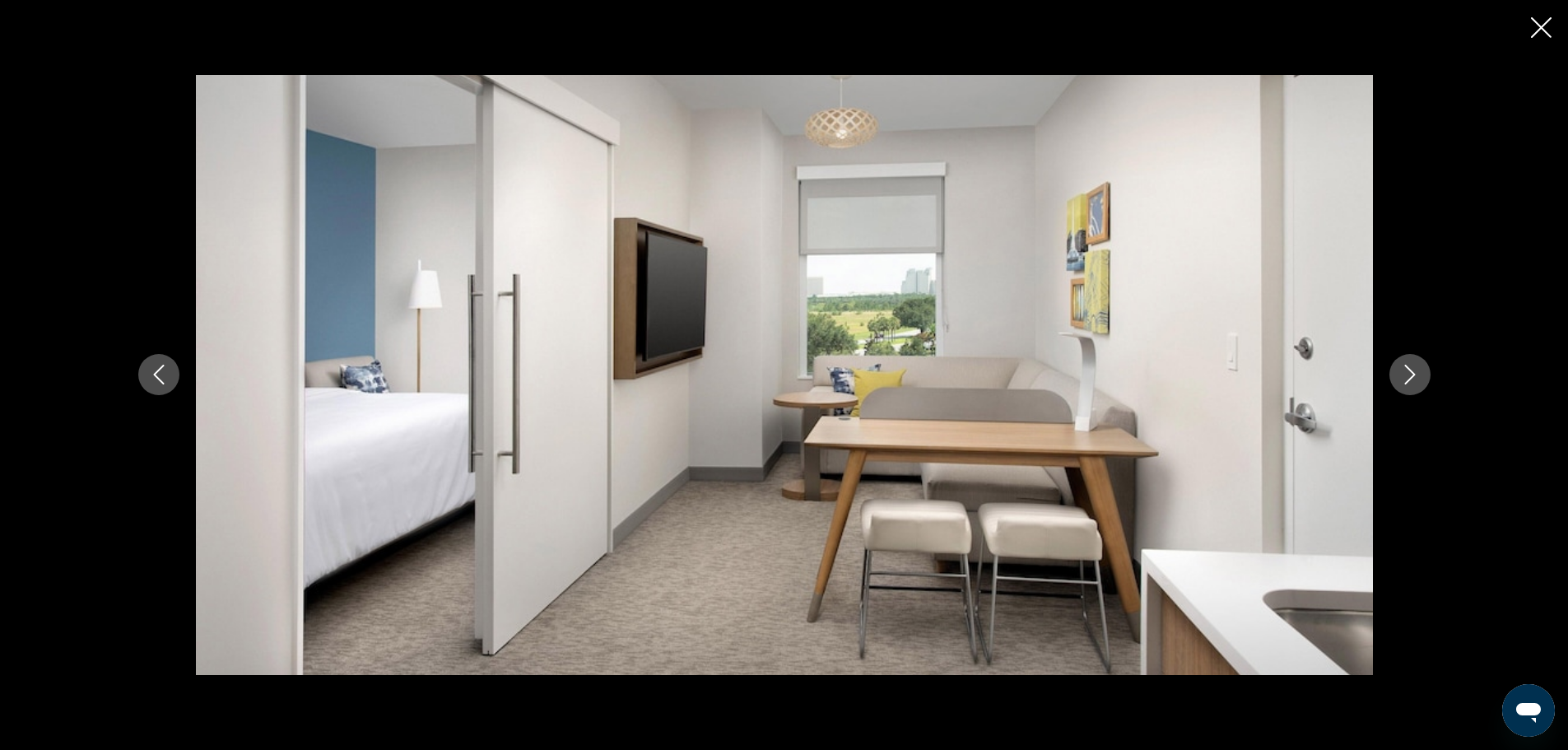
click at [1414, 375] on icon "Next image" at bounding box center [1409, 375] width 10 height 20
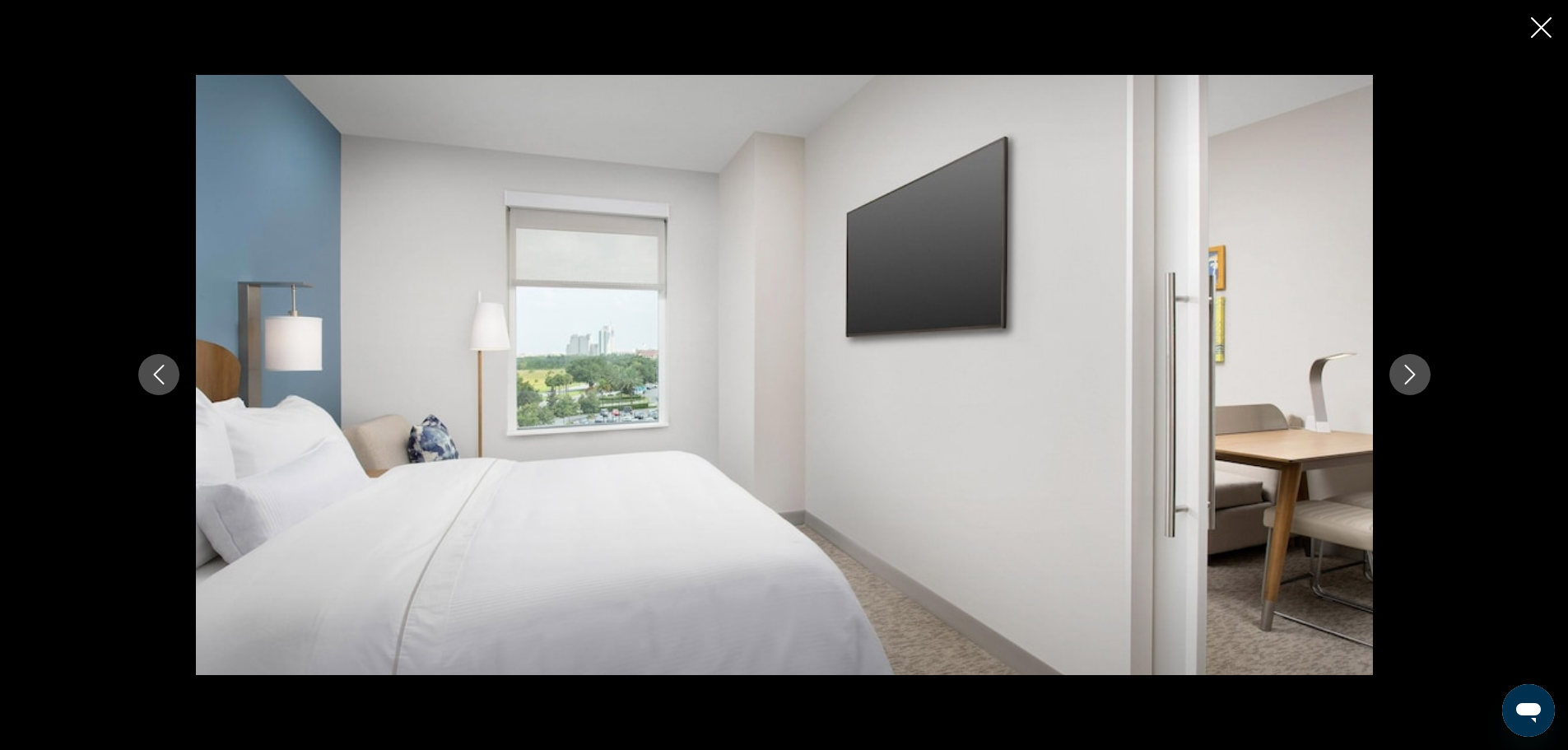
click at [1414, 375] on icon "Next image" at bounding box center [1409, 375] width 10 height 20
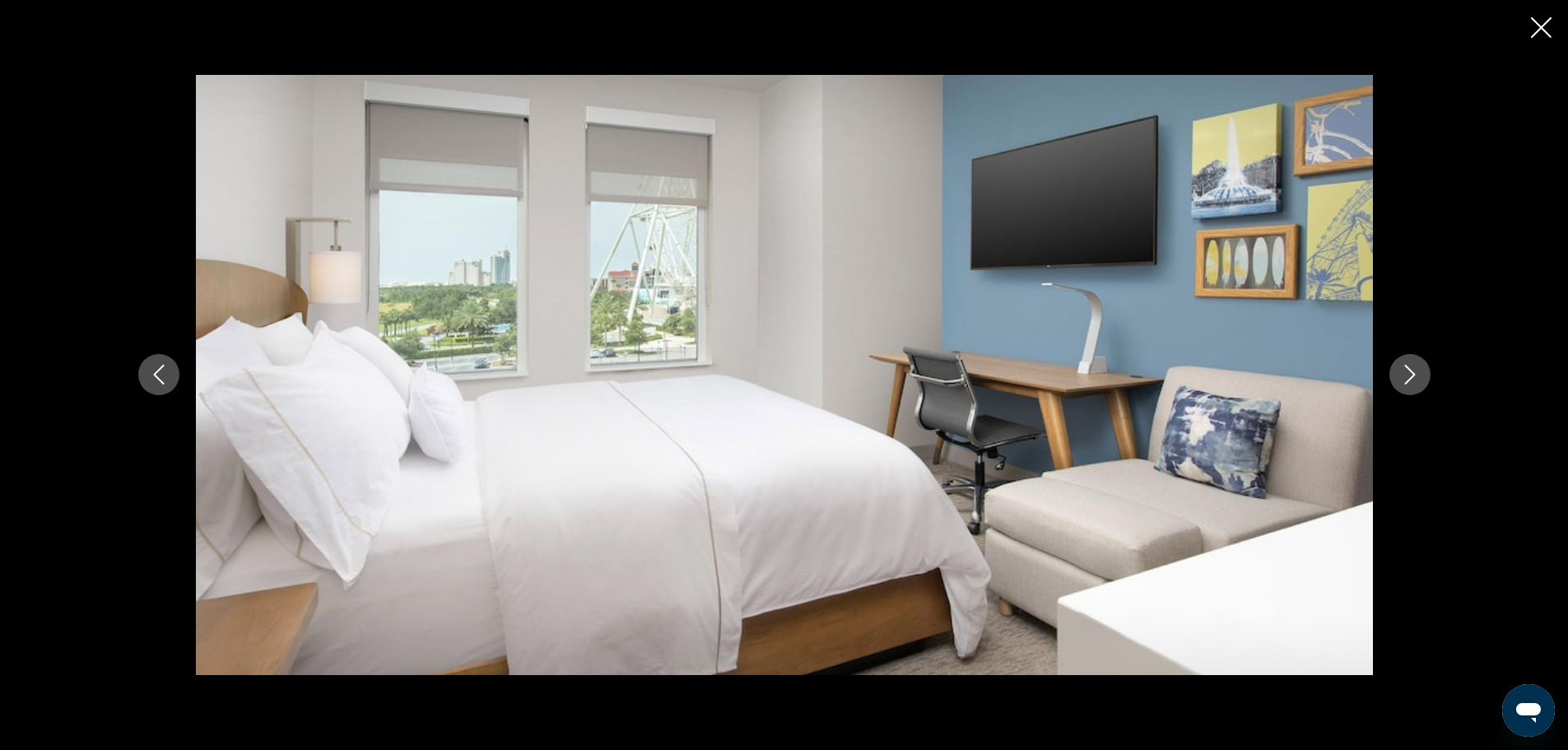
click at [1414, 375] on icon "Next image" at bounding box center [1409, 375] width 10 height 20
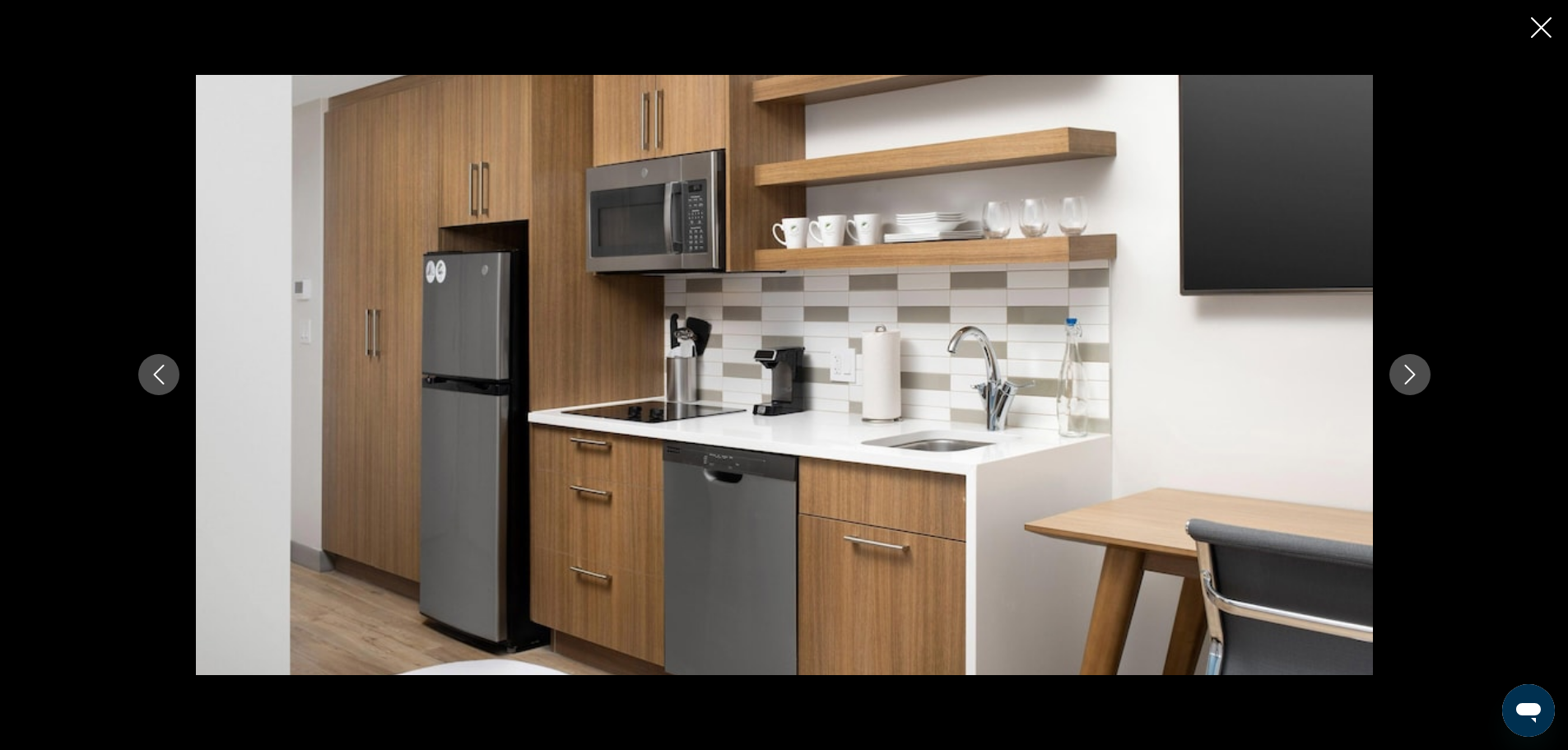
click at [1413, 375] on icon "Next image" at bounding box center [1410, 375] width 20 height 20
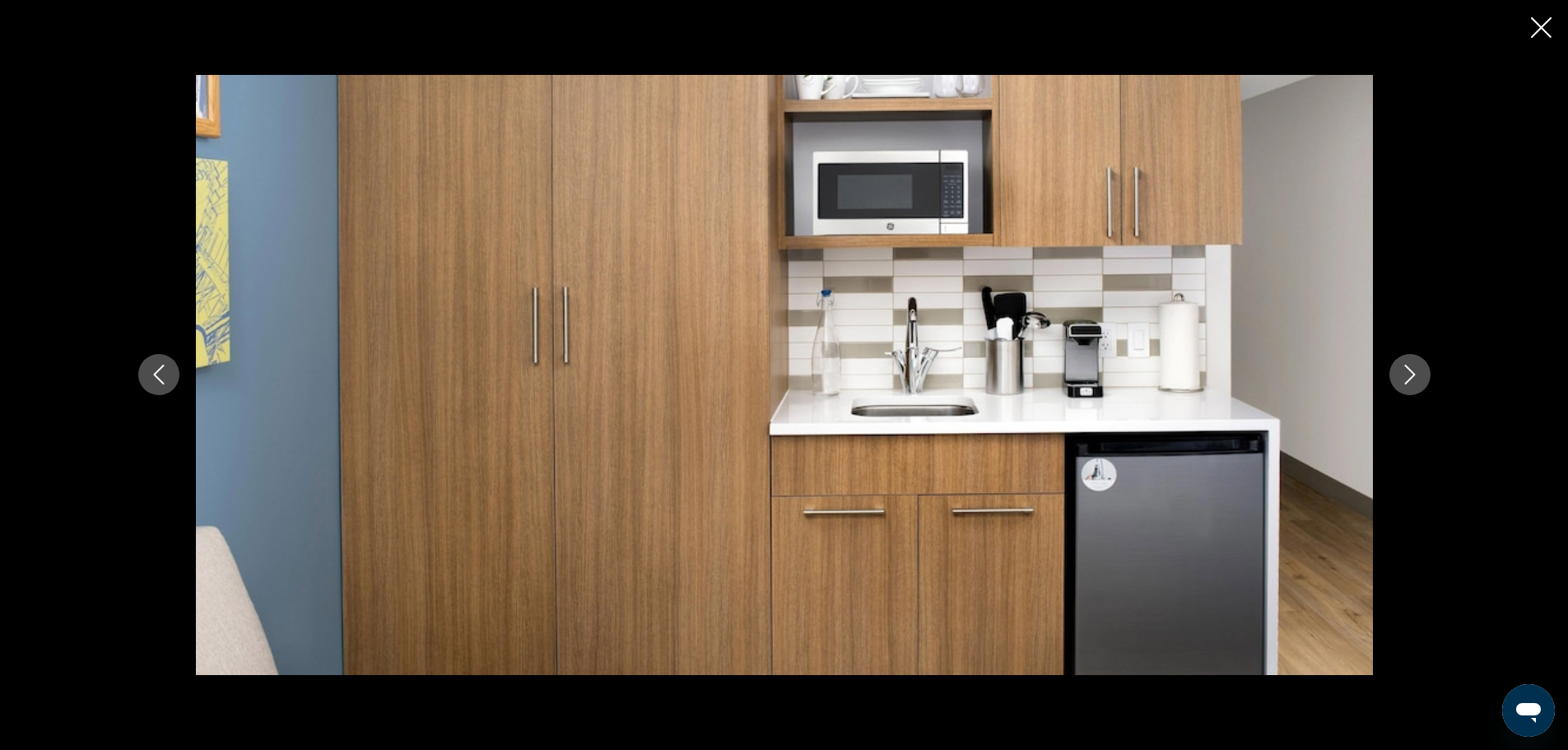
click at [1546, 26] on icon "Close slideshow" at bounding box center [1542, 28] width 21 height 21
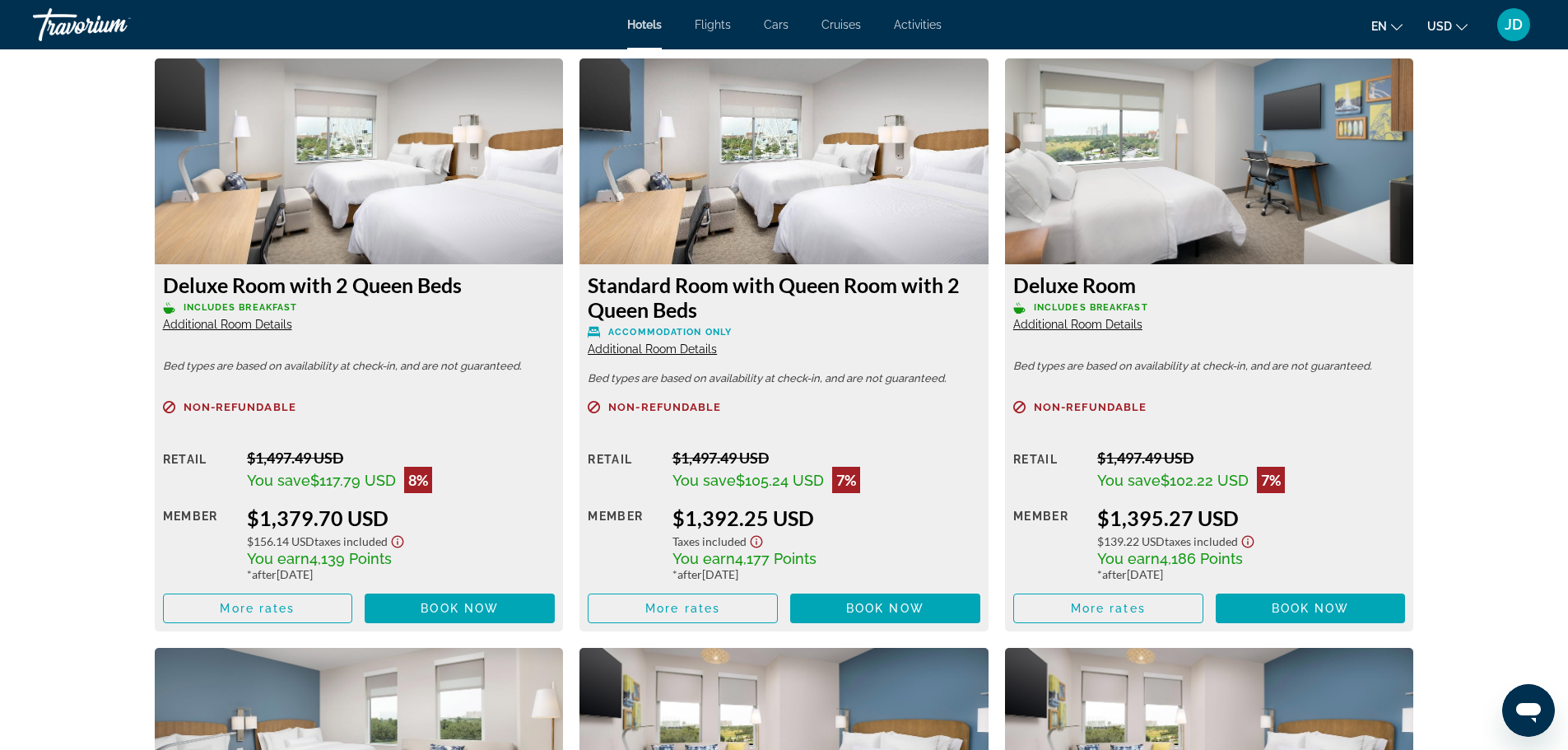
scroll to position [2305, 0]
